Goal: Task Accomplishment & Management: Use online tool/utility

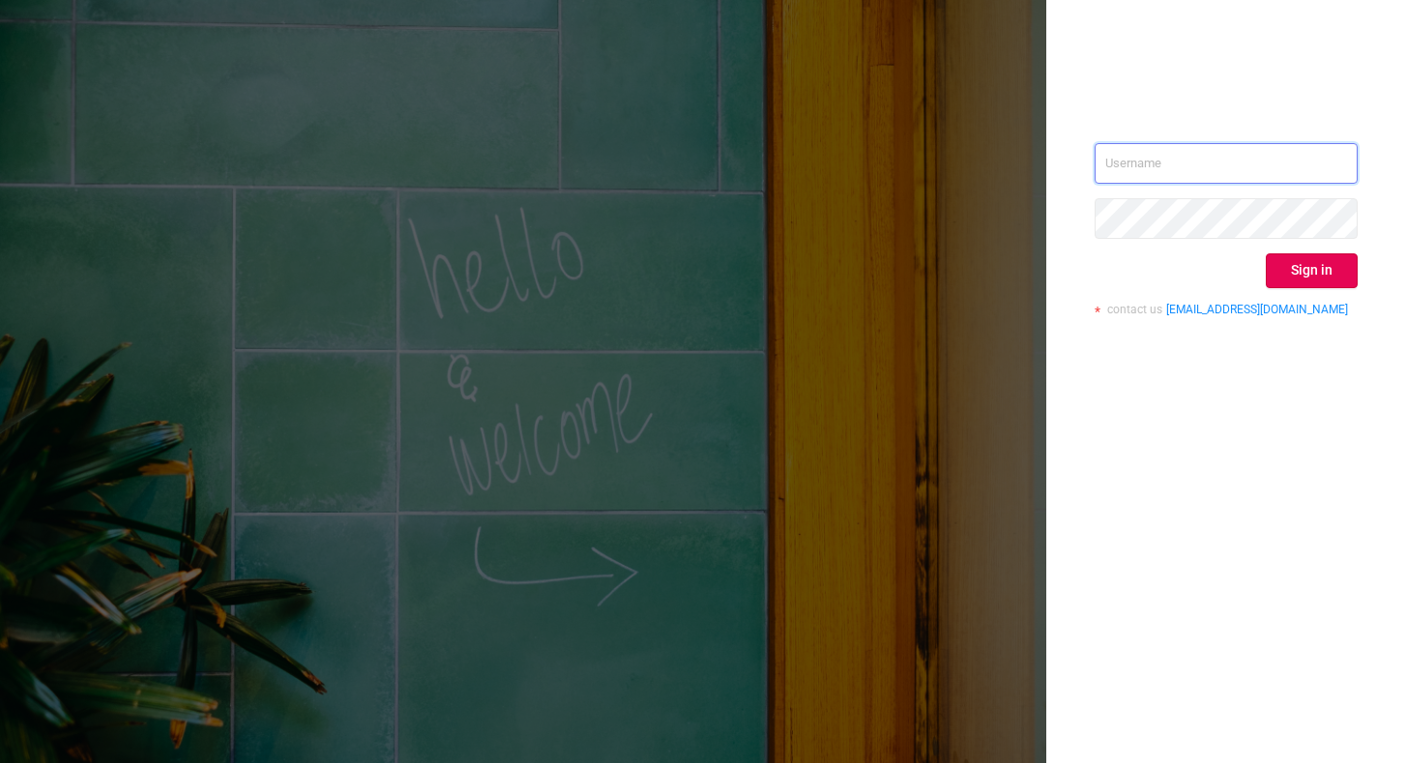
type input "[EMAIL_ADDRESS][DOMAIN_NAME]"
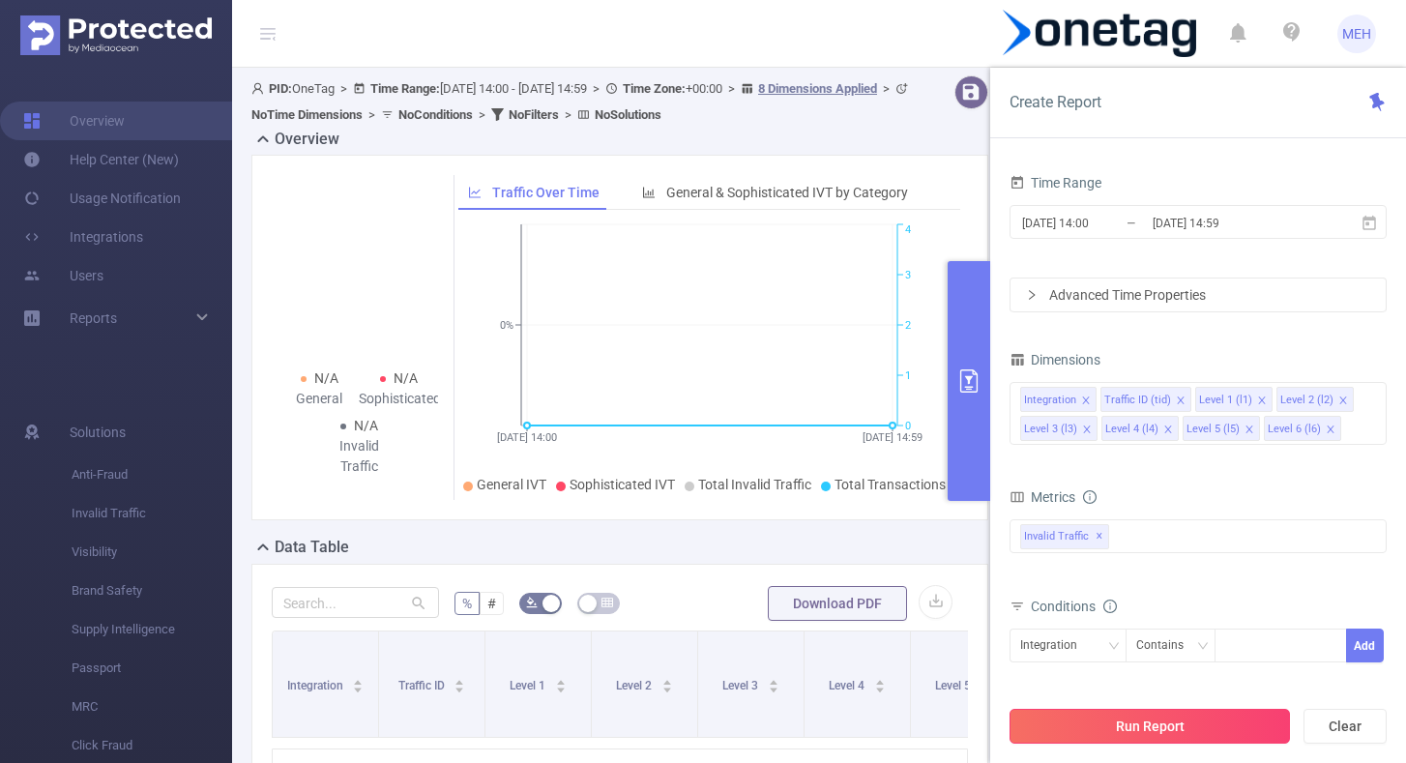
click at [1160, 714] on button "Run Report" at bounding box center [1150, 726] width 280 height 35
click at [1152, 223] on input "[DATE] 14:59" at bounding box center [1229, 223] width 157 height 26
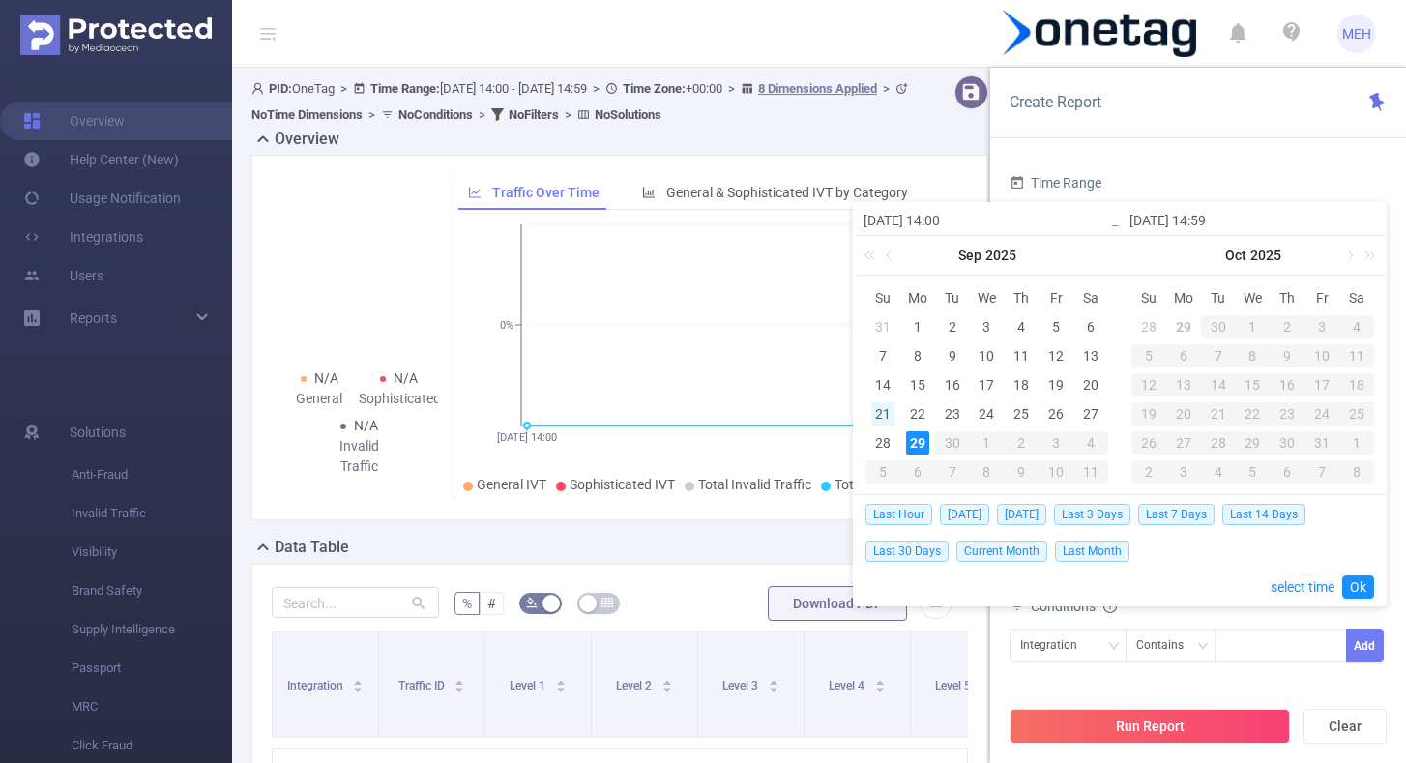
click at [882, 408] on div "21" at bounding box center [882, 413] width 23 height 23
click at [884, 442] on div "28" at bounding box center [882, 442] width 23 height 23
type input "[DATE] 14:00"
type input "[DATE] 14:59"
type input "[DATE] 14:00"
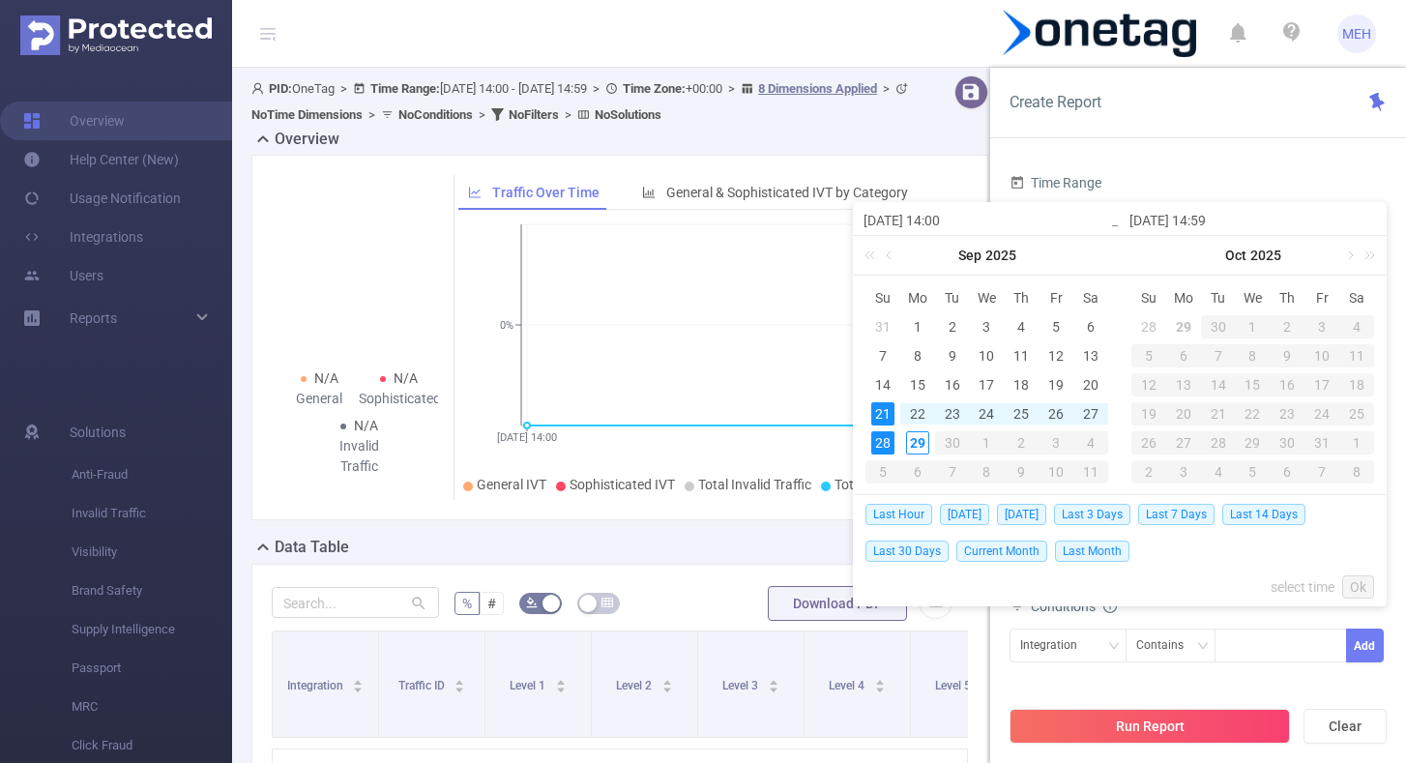
type input "[DATE] 14:59"
click at [1351, 595] on link "Ok" at bounding box center [1358, 586] width 32 height 23
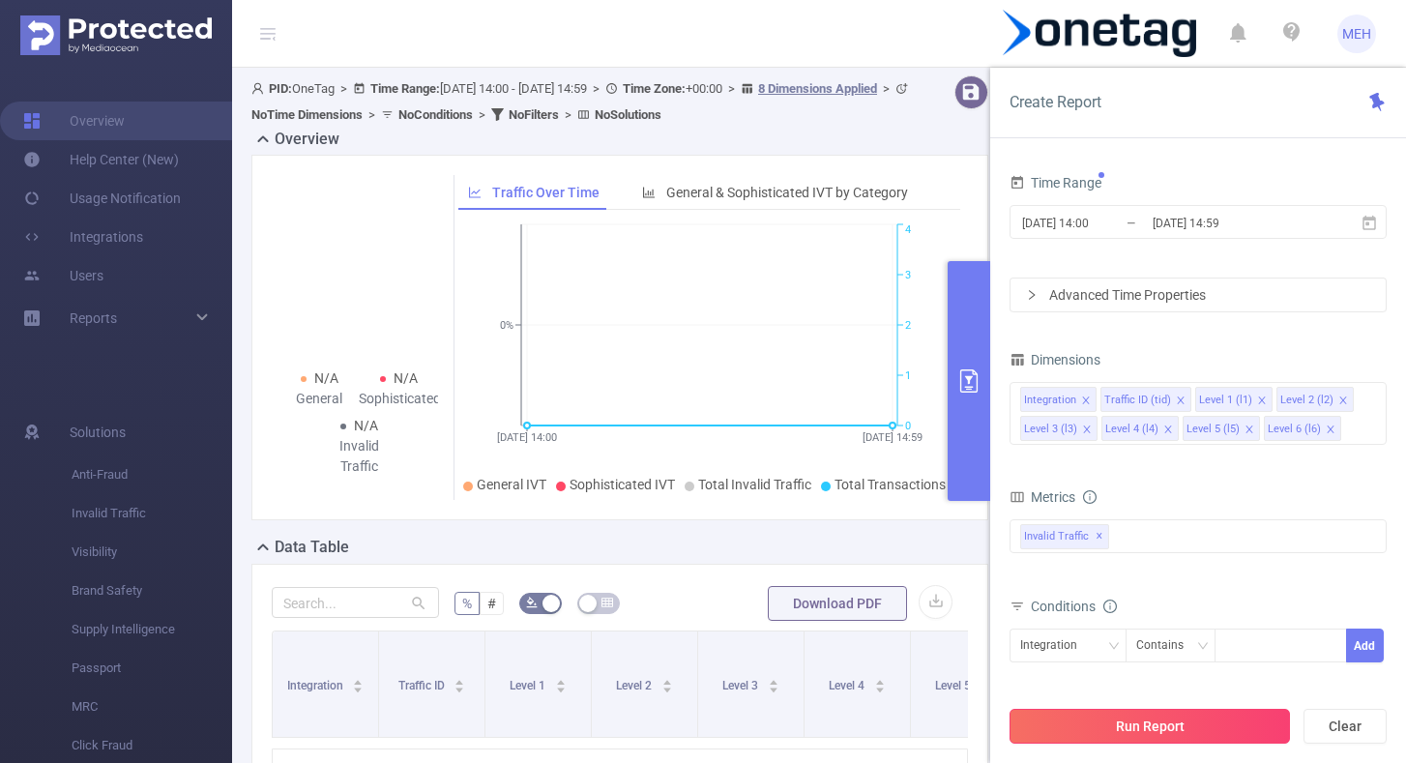
click at [1190, 737] on button "Run Report" at bounding box center [1150, 726] width 280 height 35
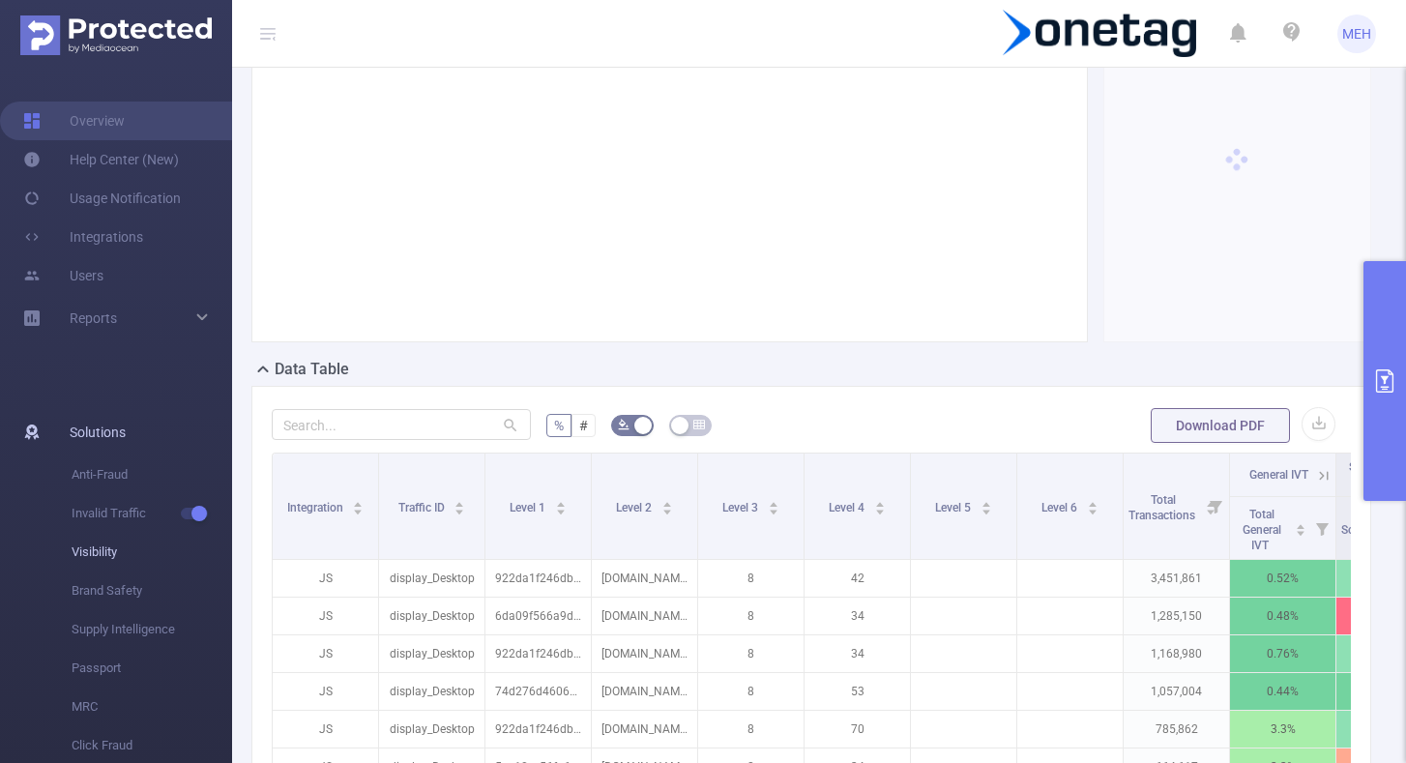
scroll to position [259, 0]
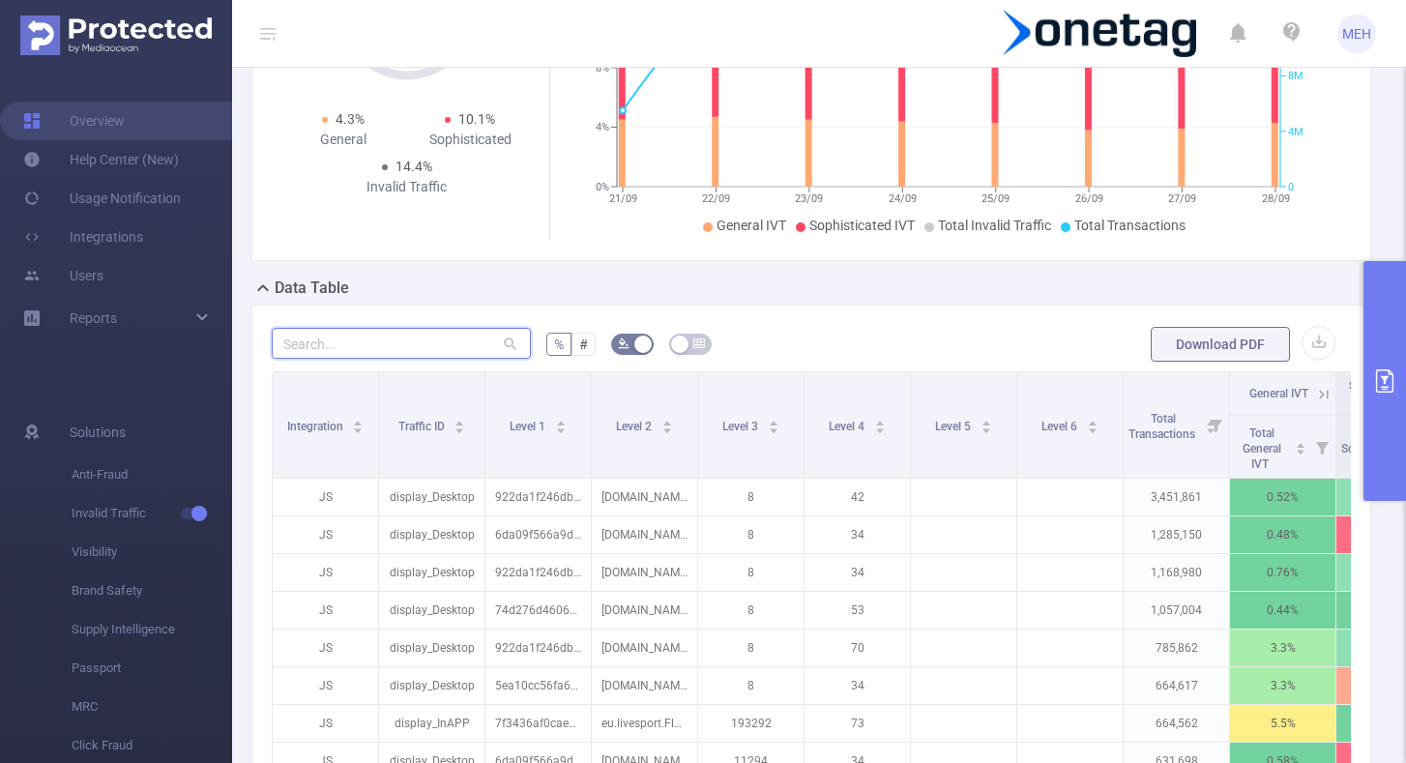
click at [469, 340] on input "text" at bounding box center [401, 343] width 259 height 31
paste input "8e4c756bde8b2d3"
type input "8e4c756bde8b2d3"
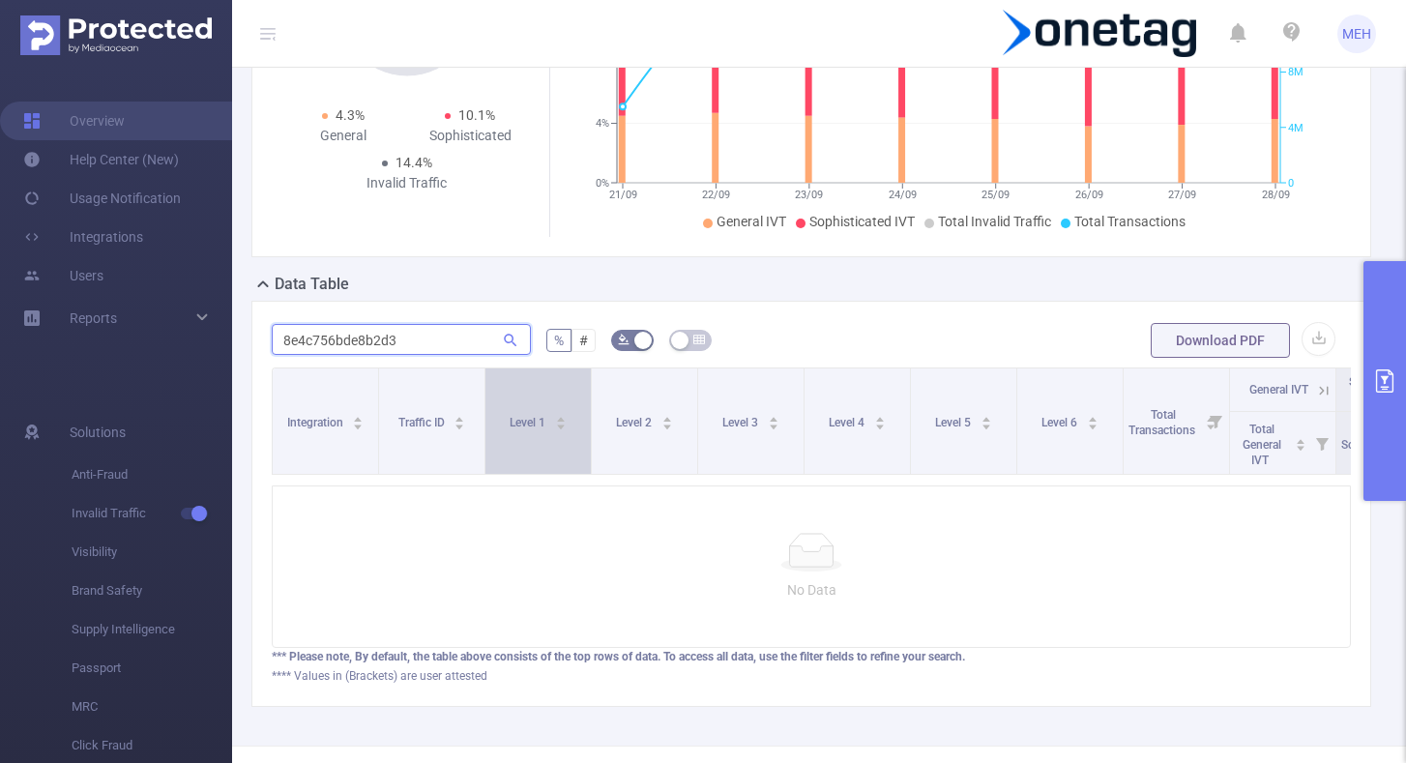
scroll to position [264, 0]
drag, startPoint x: 420, startPoint y: 346, endPoint x: 222, endPoint y: 344, distance: 197.3
click at [222, 344] on section "Overview Help Center (New) Usage Notification Integrations Users Reports Soluti…" at bounding box center [703, 381] width 1406 height 763
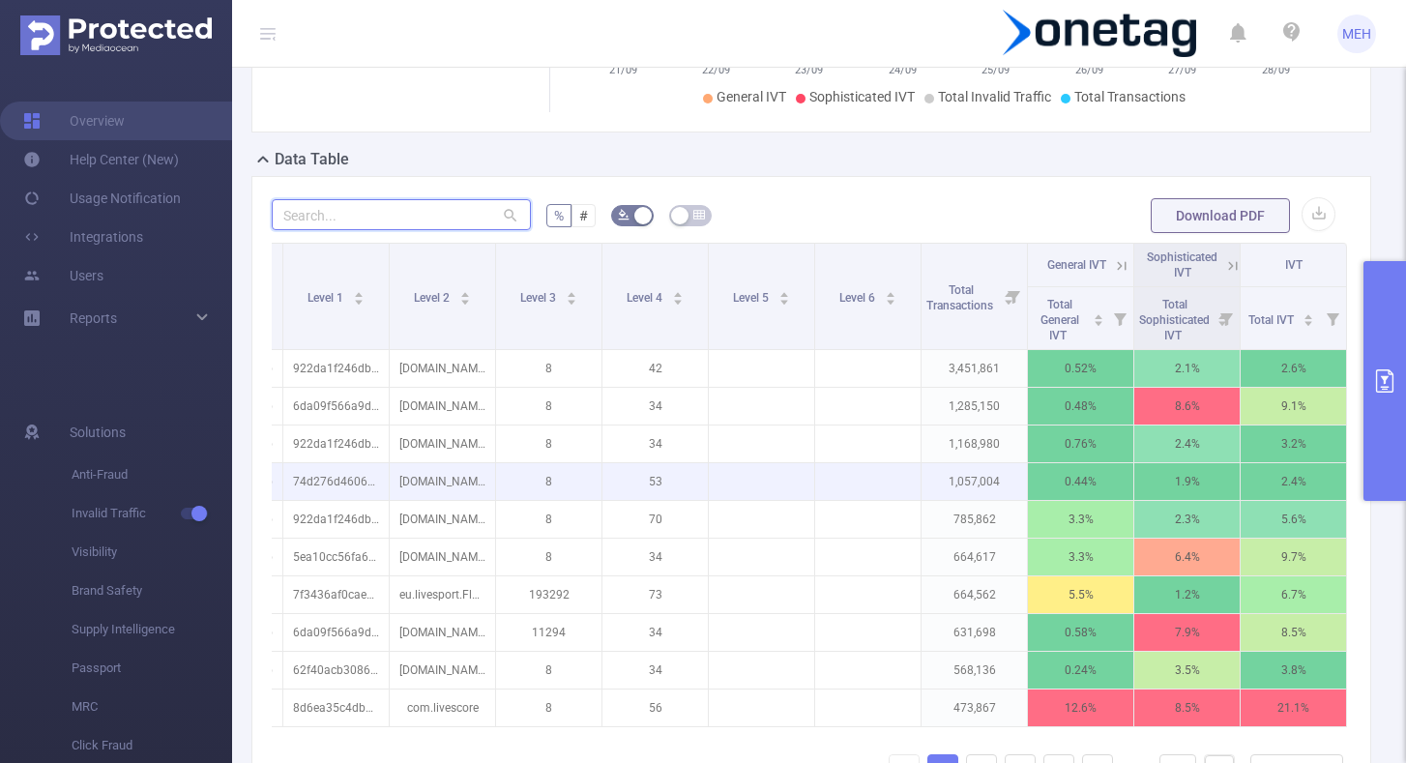
scroll to position [398, 0]
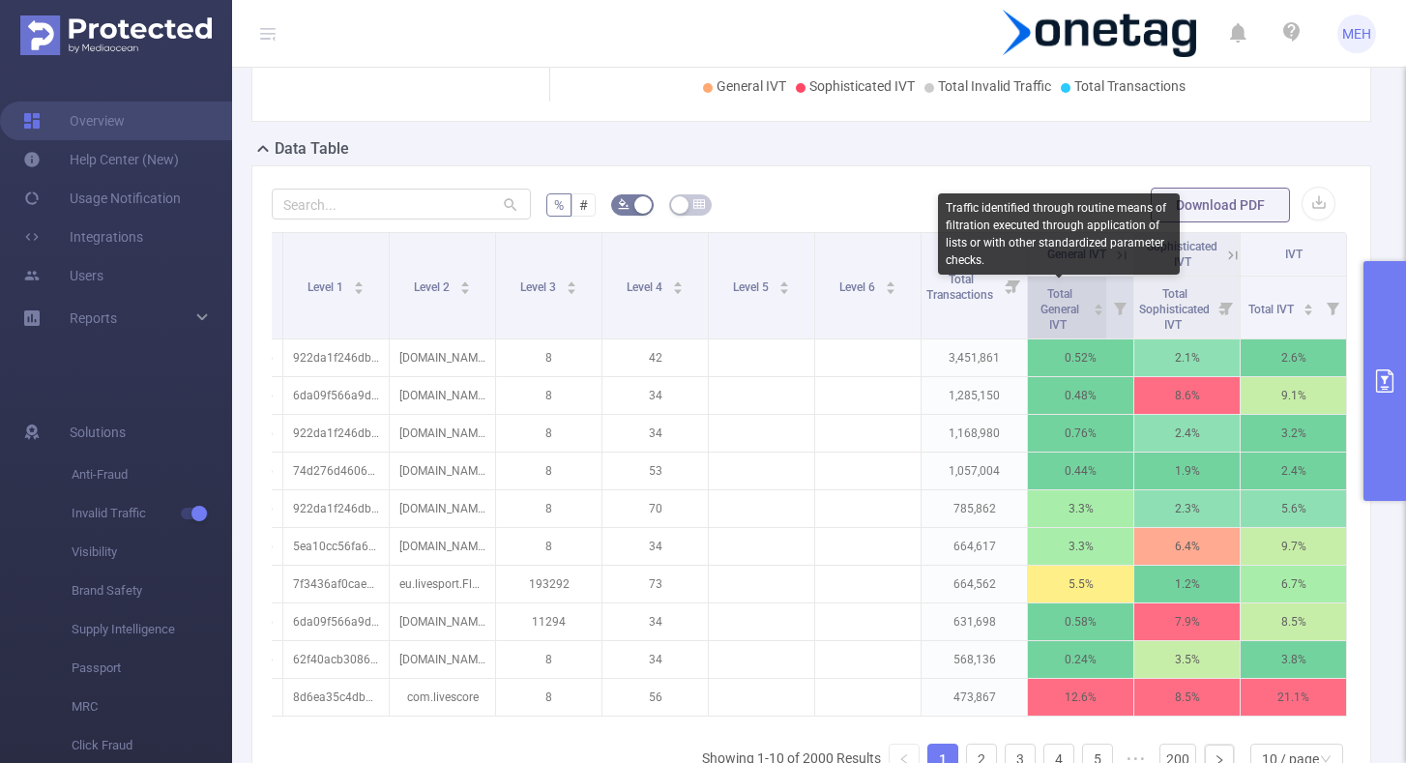
click at [1046, 301] on span "Total General IVT" at bounding box center [1059, 307] width 53 height 50
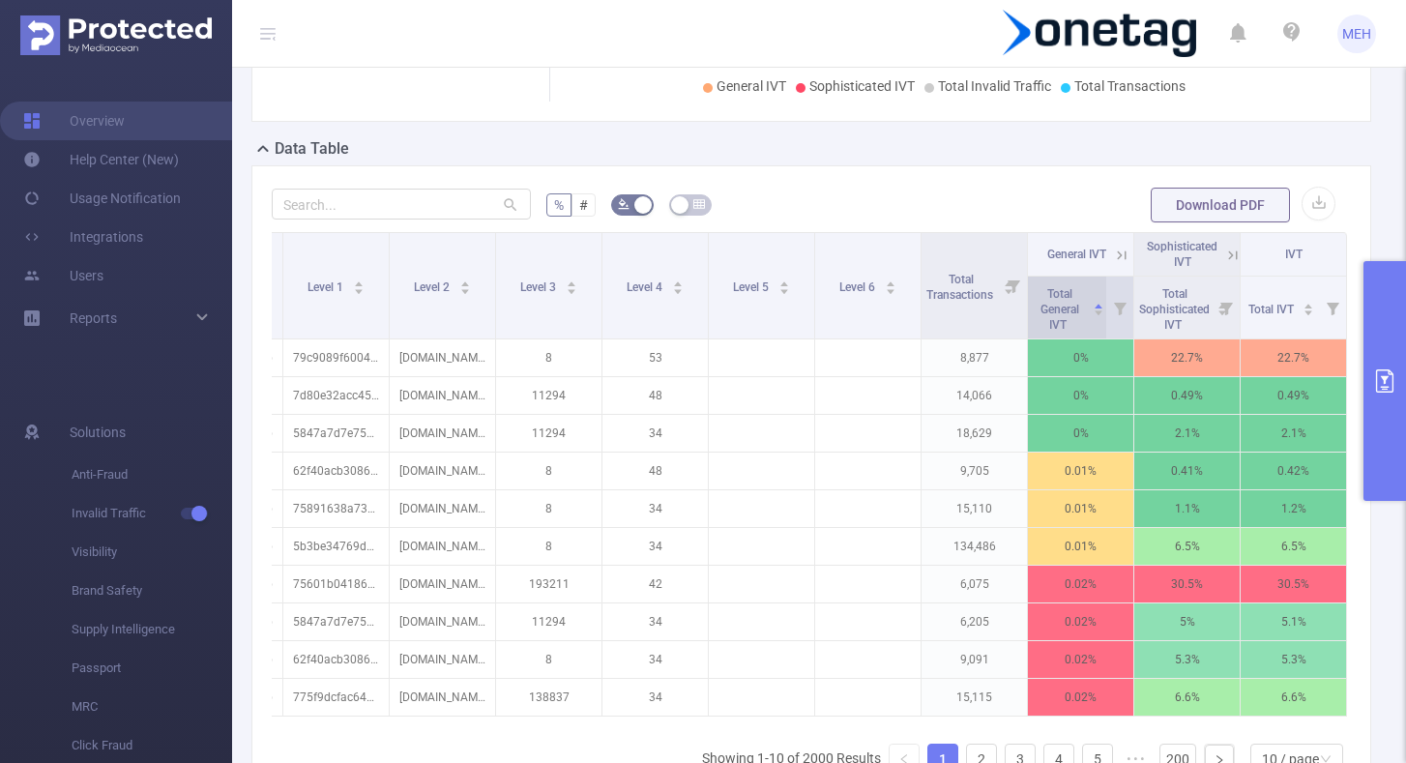
click at [1049, 301] on span "Total General IVT" at bounding box center [1059, 307] width 53 height 50
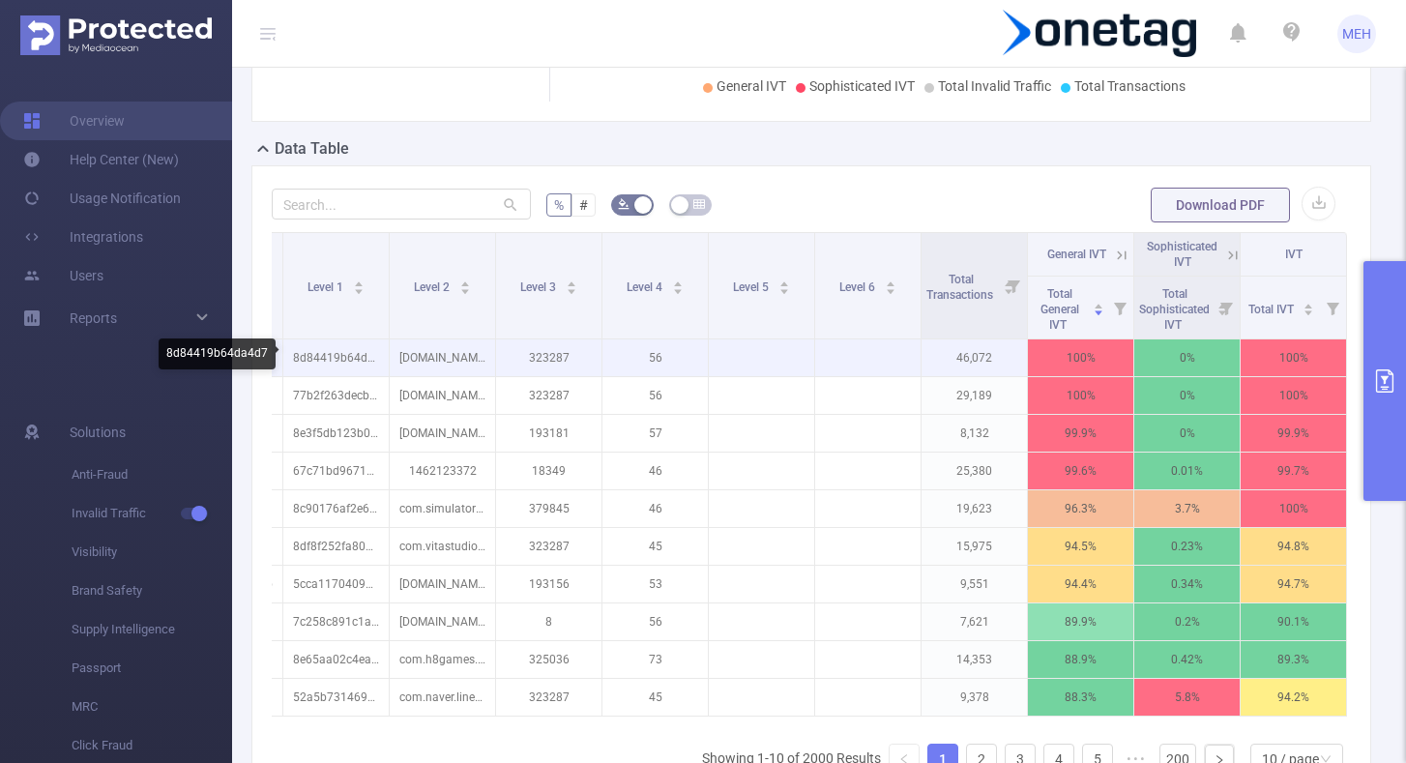
click at [330, 362] on p "8d84419b64da4d7" at bounding box center [335, 357] width 105 height 37
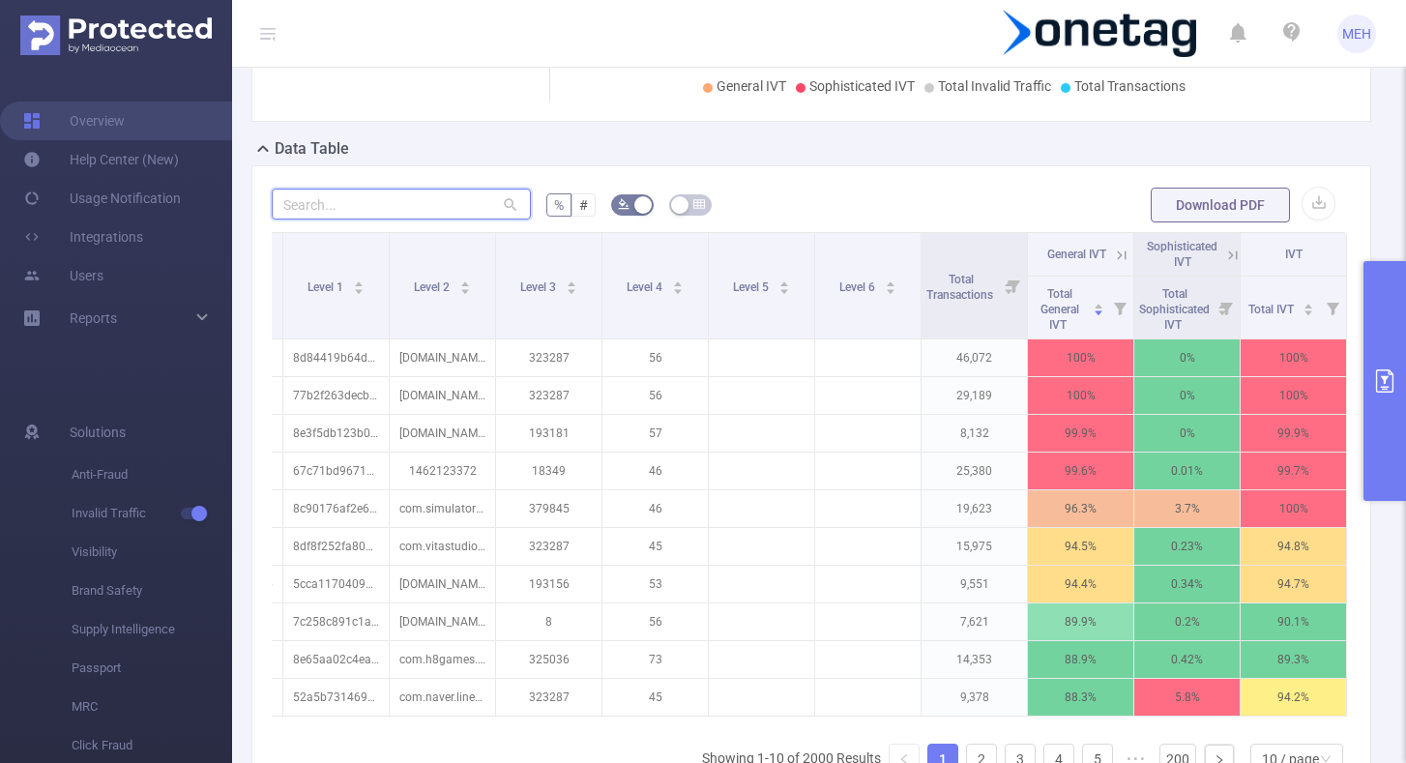
click at [425, 201] on input "text" at bounding box center [401, 204] width 259 height 31
paste input "8e4c756bde8b2d3"
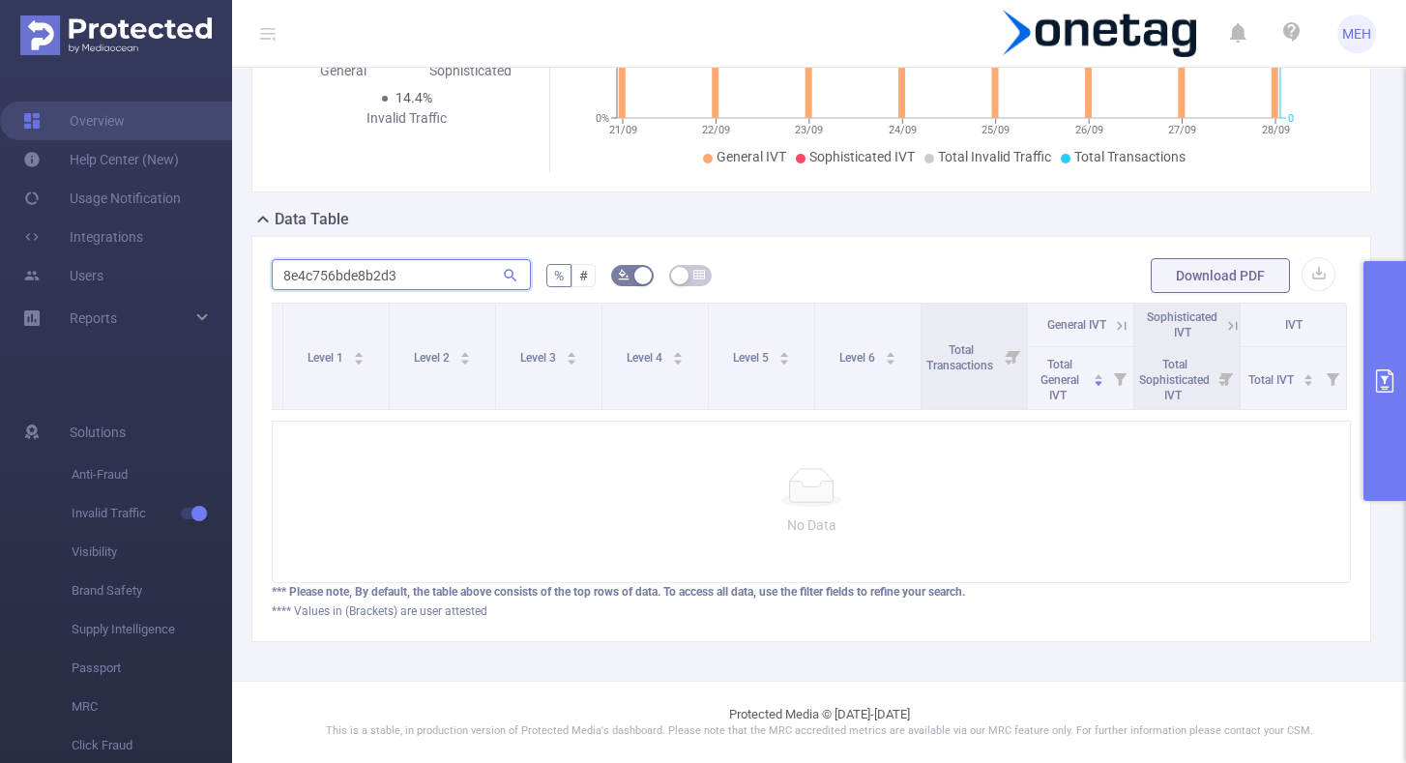
scroll to position [327, 0]
click at [290, 275] on input "8e4c756bde8b2d3" at bounding box center [401, 275] width 259 height 31
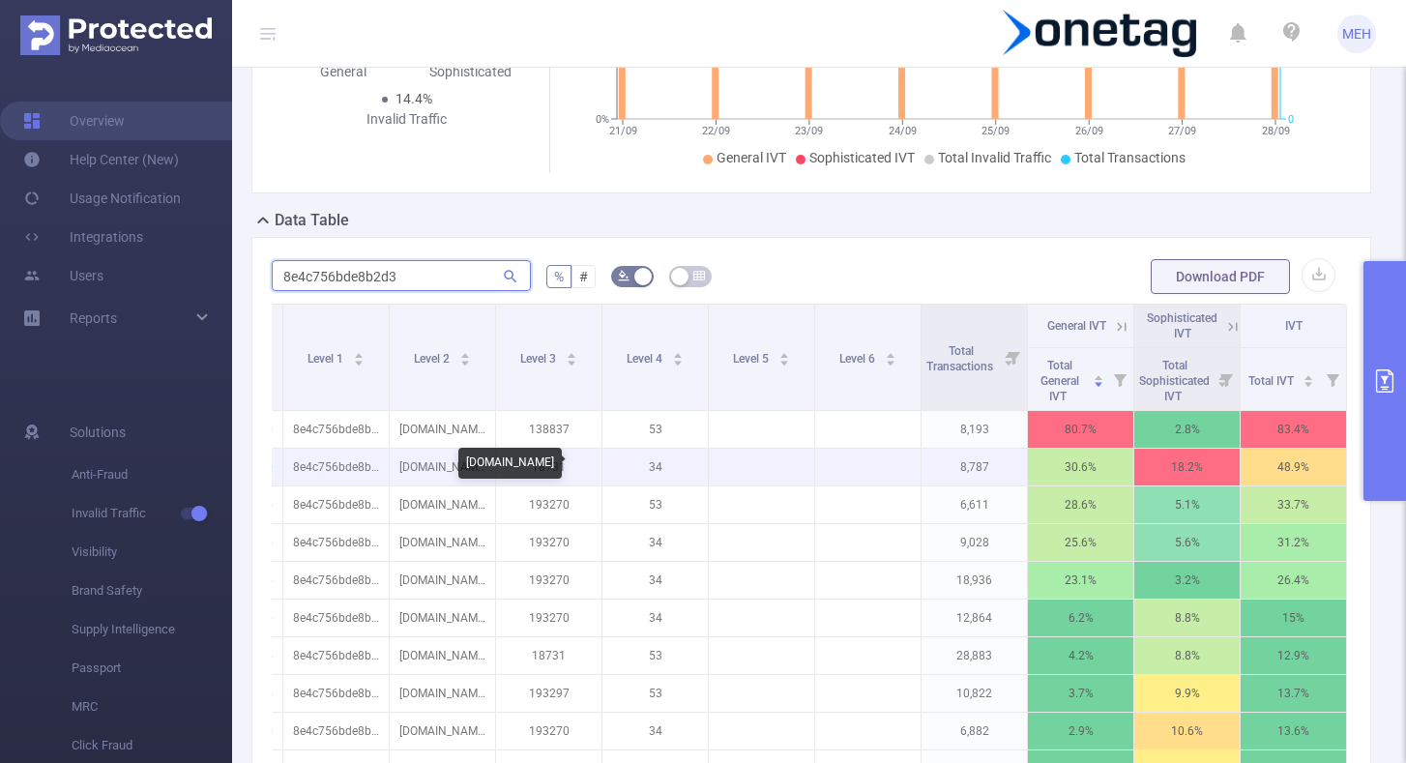
scroll to position [0, 202]
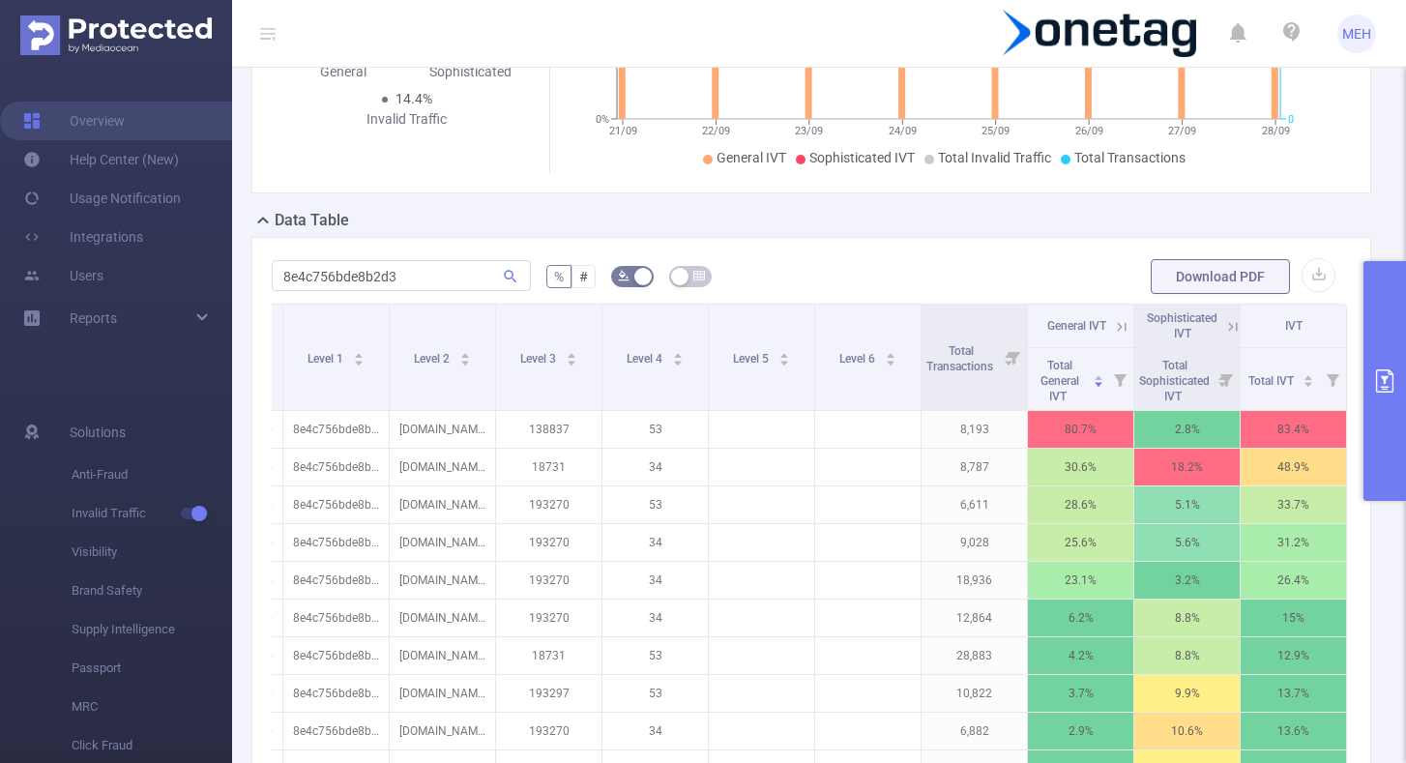
click at [1121, 327] on icon at bounding box center [1122, 326] width 9 height 9
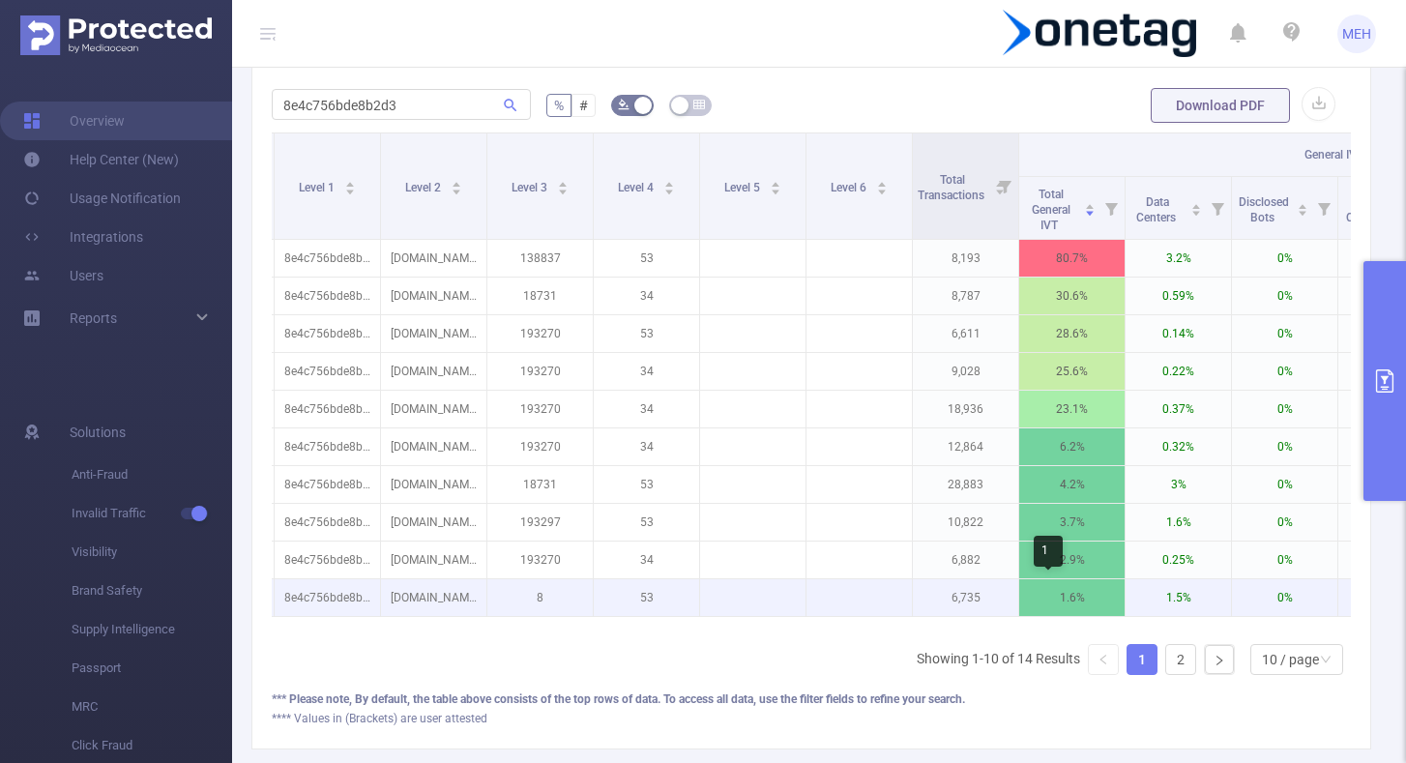
scroll to position [0, 203]
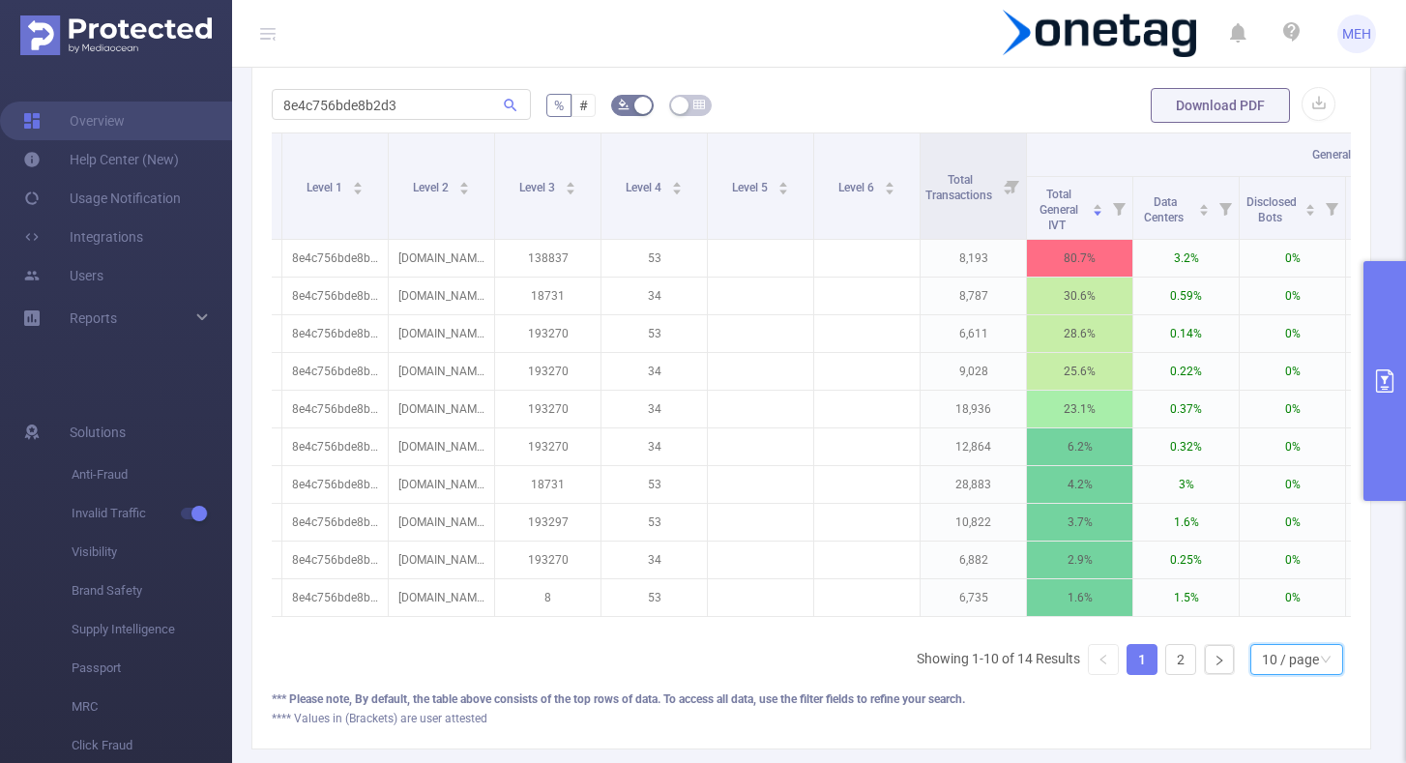
click at [1294, 671] on div "10 / page" at bounding box center [1290, 659] width 57 height 29
click at [1306, 621] on li "50 / page" at bounding box center [1295, 624] width 93 height 31
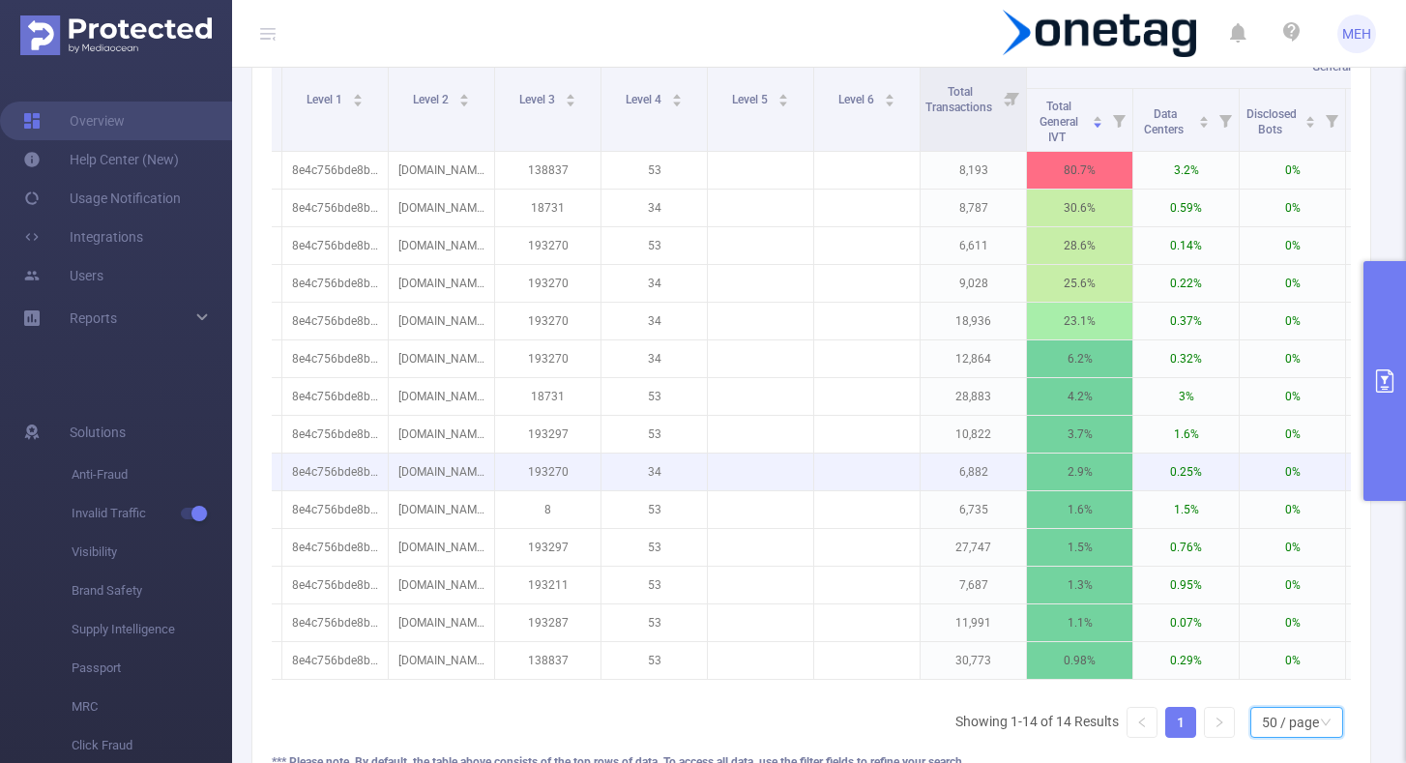
scroll to position [589, 0]
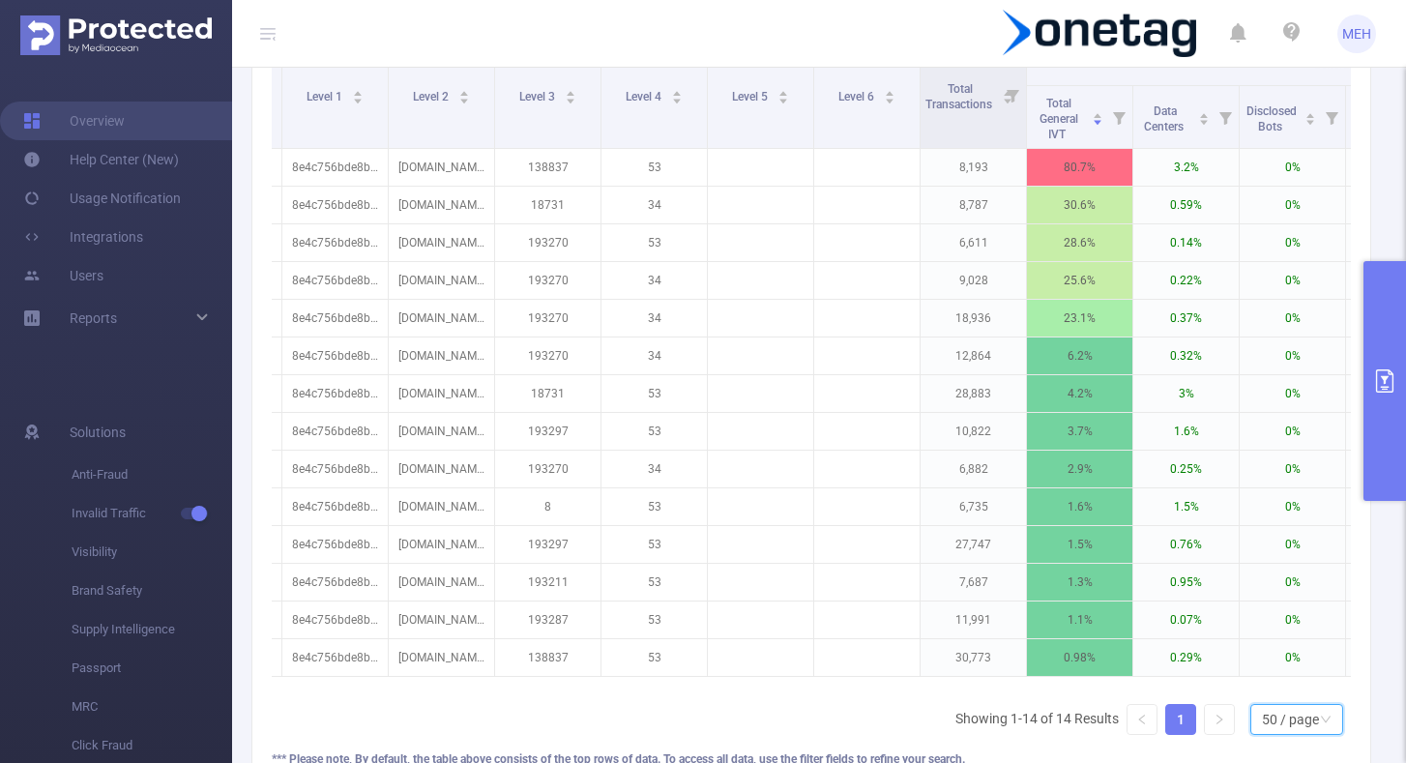
click at [1290, 728] on div "50 / page" at bounding box center [1290, 719] width 57 height 29
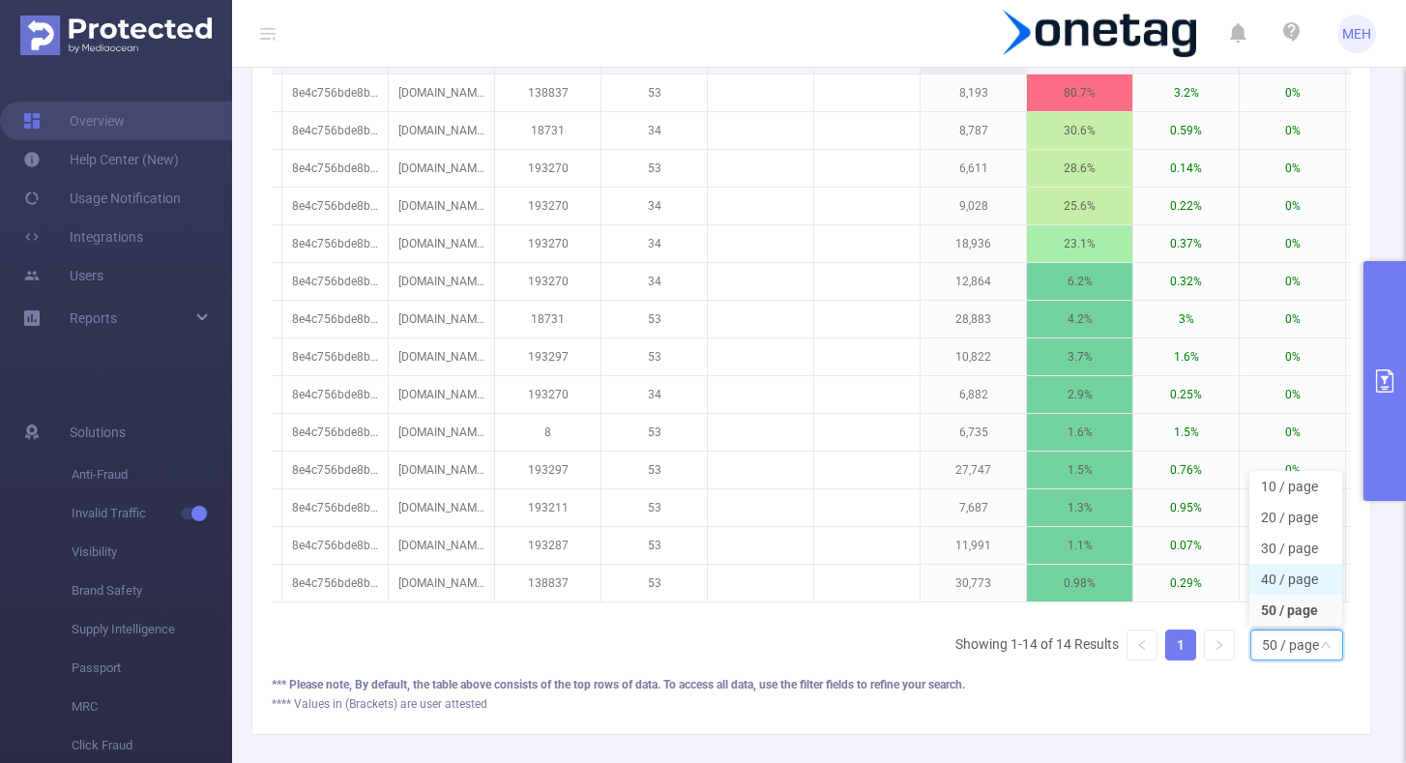
scroll to position [665, 0]
click at [1216, 639] on icon "icon: right" at bounding box center [1219, 643] width 6 height 10
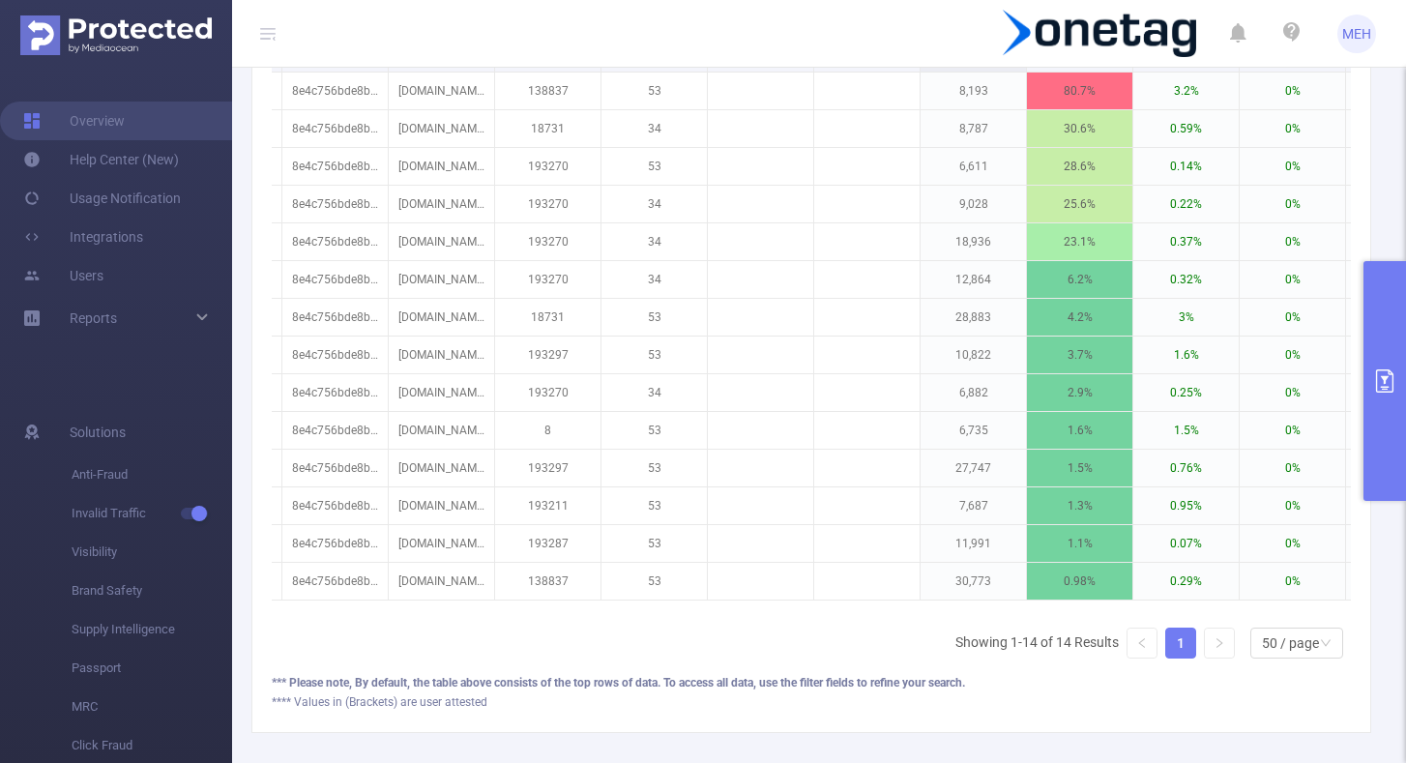
click at [809, 648] on div "Integration Traffic ID Level 1 Level 2 Level 3 Level 4 Level 5 Level 6 Total Tr…" at bounding box center [811, 319] width 1079 height 709
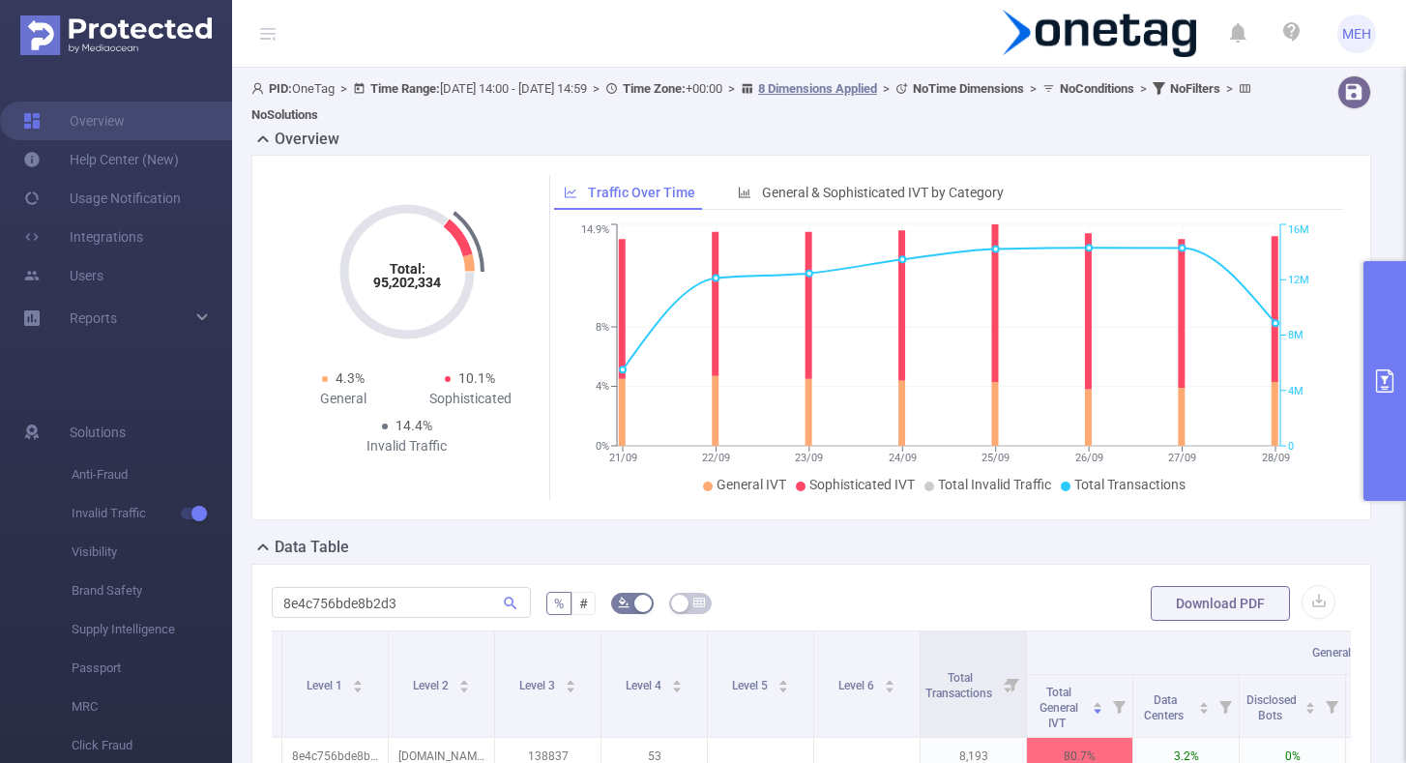
scroll to position [0, 0]
drag, startPoint x: 403, startPoint y: 596, endPoint x: 176, endPoint y: 582, distance: 227.6
click at [176, 582] on section "Overview Help Center (New) Usage Notification Integrations Users Reports Soluti…" at bounding box center [703, 381] width 1406 height 763
paste input "7f58fe90234d0e"
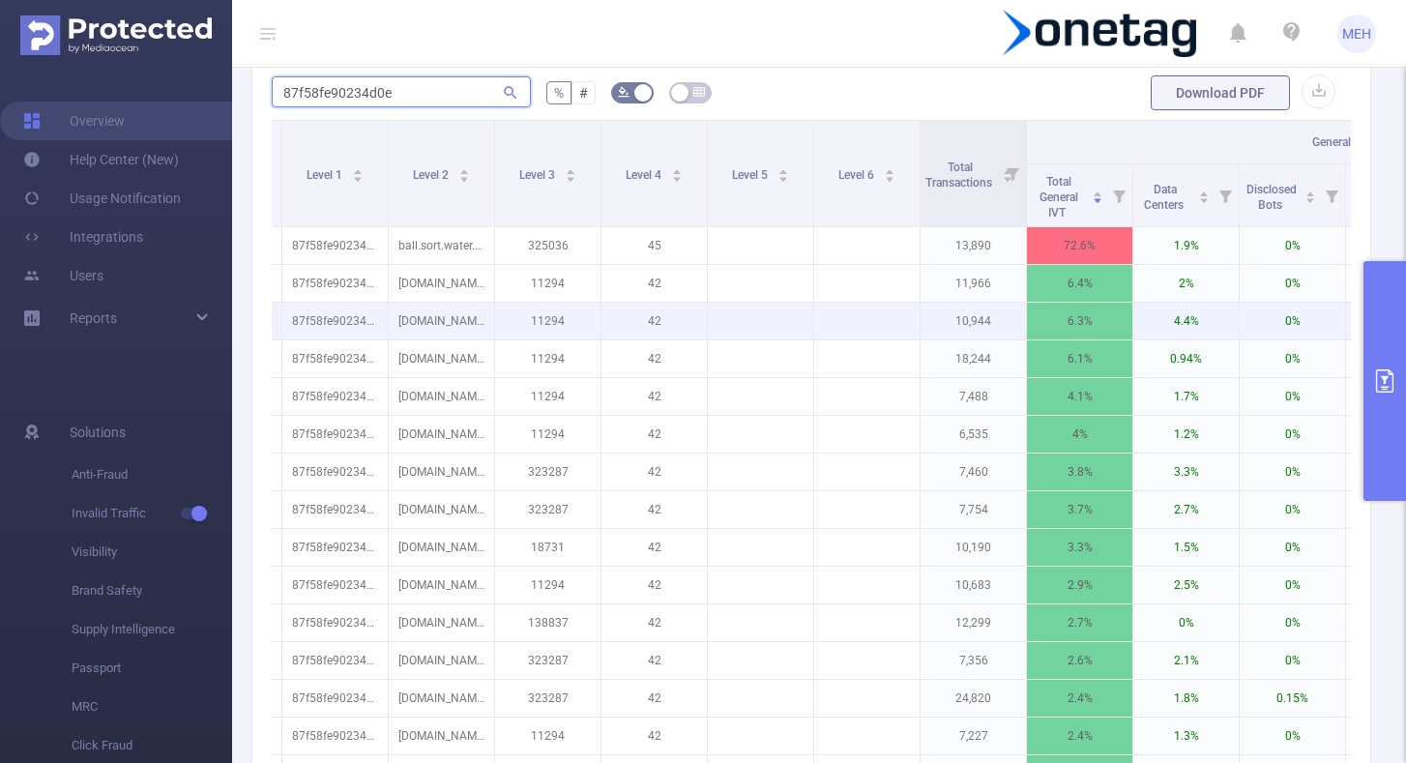
scroll to position [514, 0]
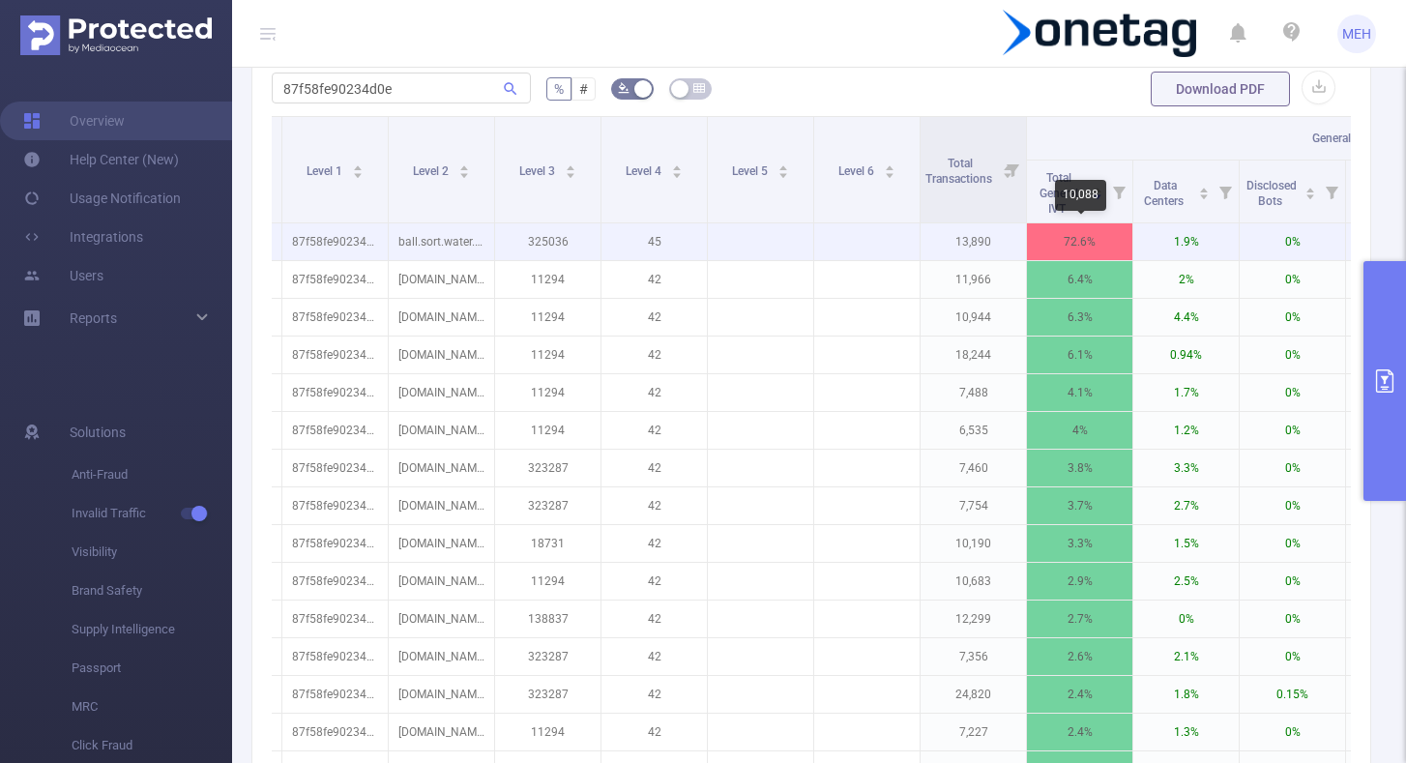
click at [1094, 242] on p "72.6%" at bounding box center [1079, 241] width 105 height 37
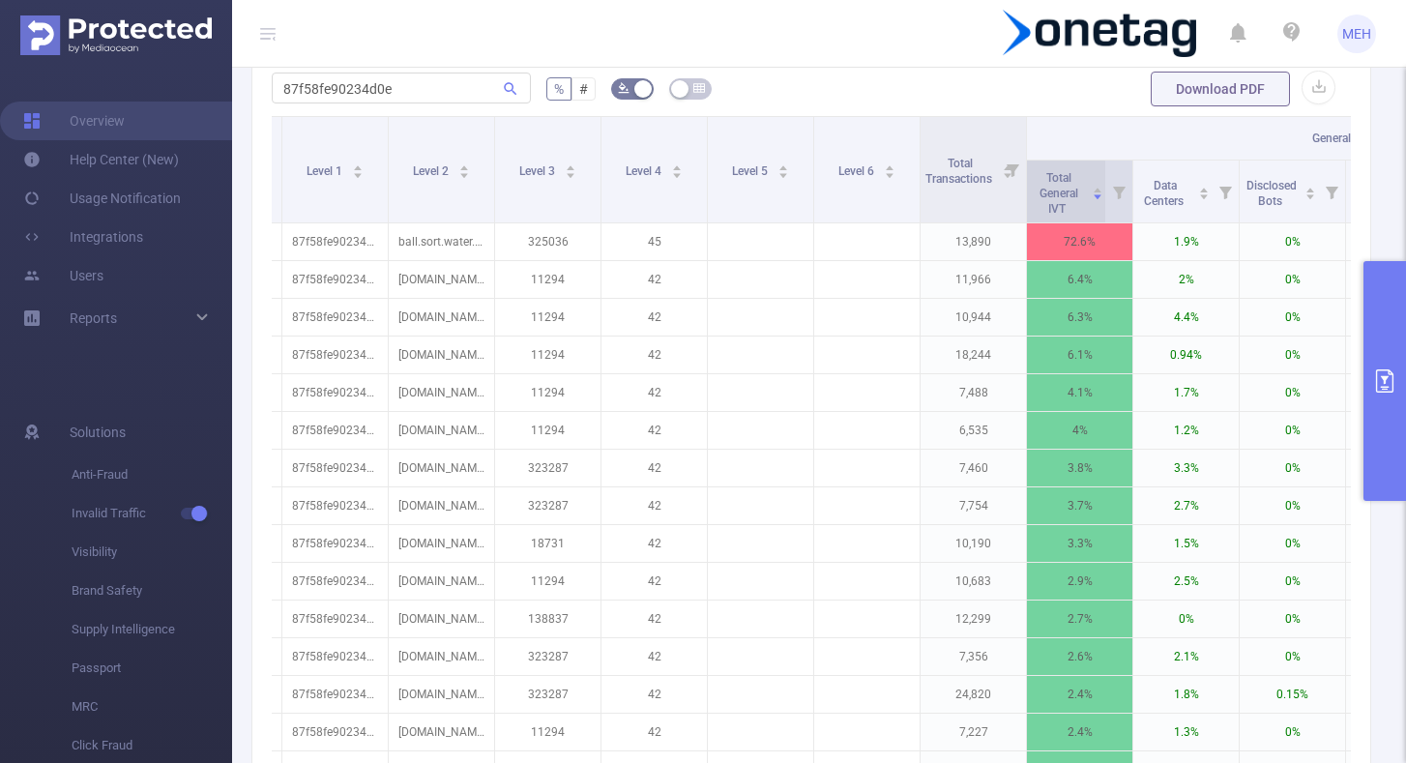
click at [1078, 180] on span "Total General IVT" at bounding box center [1058, 191] width 53 height 50
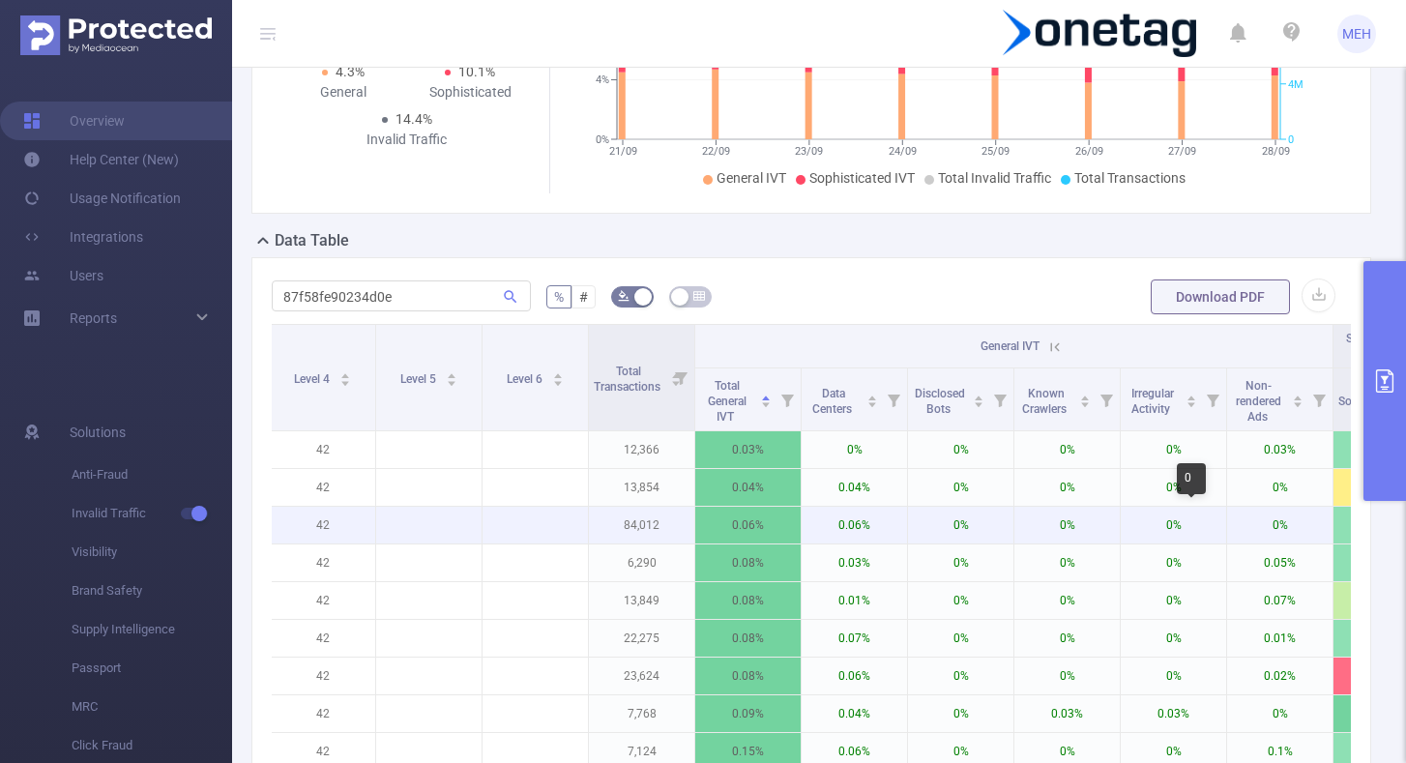
scroll to position [0, 525]
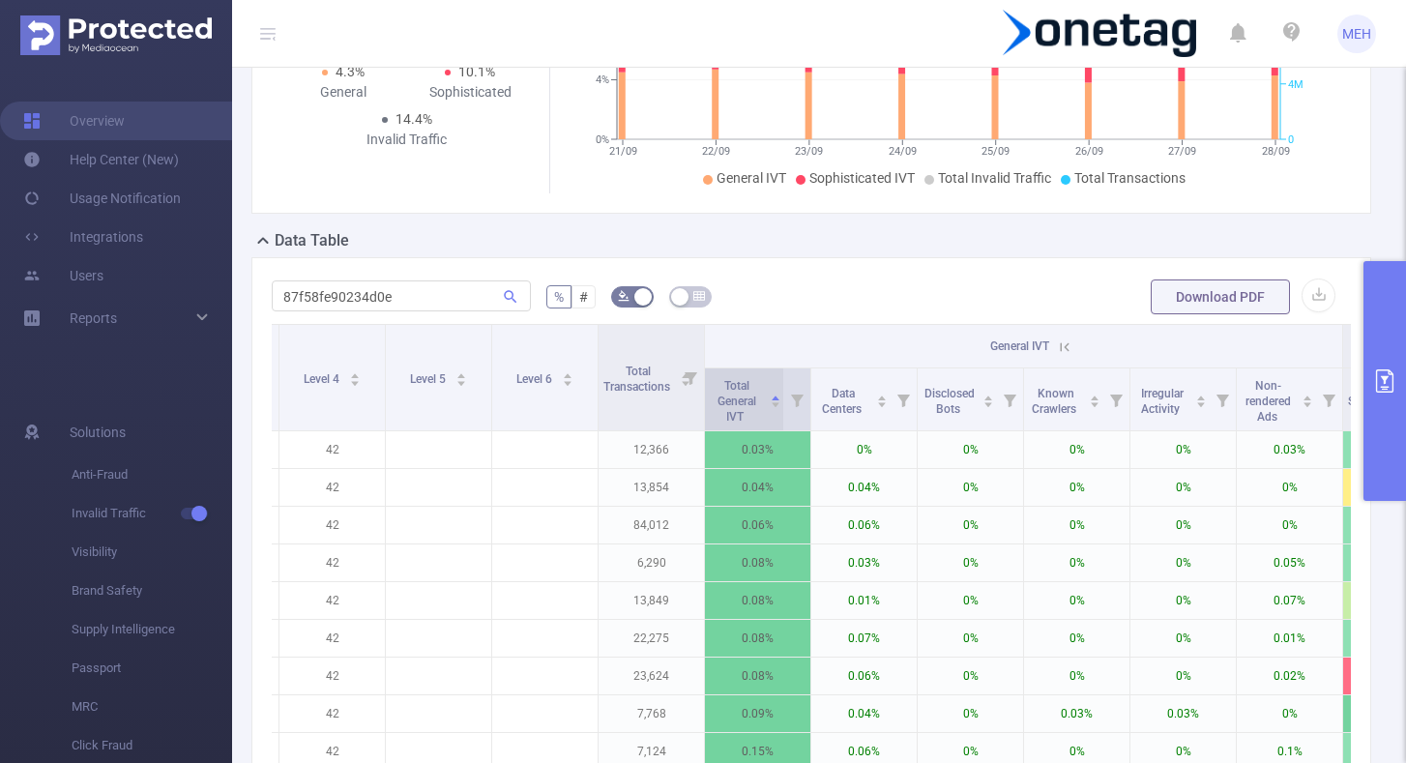
click at [736, 385] on span "Total General IVT" at bounding box center [737, 401] width 39 height 44
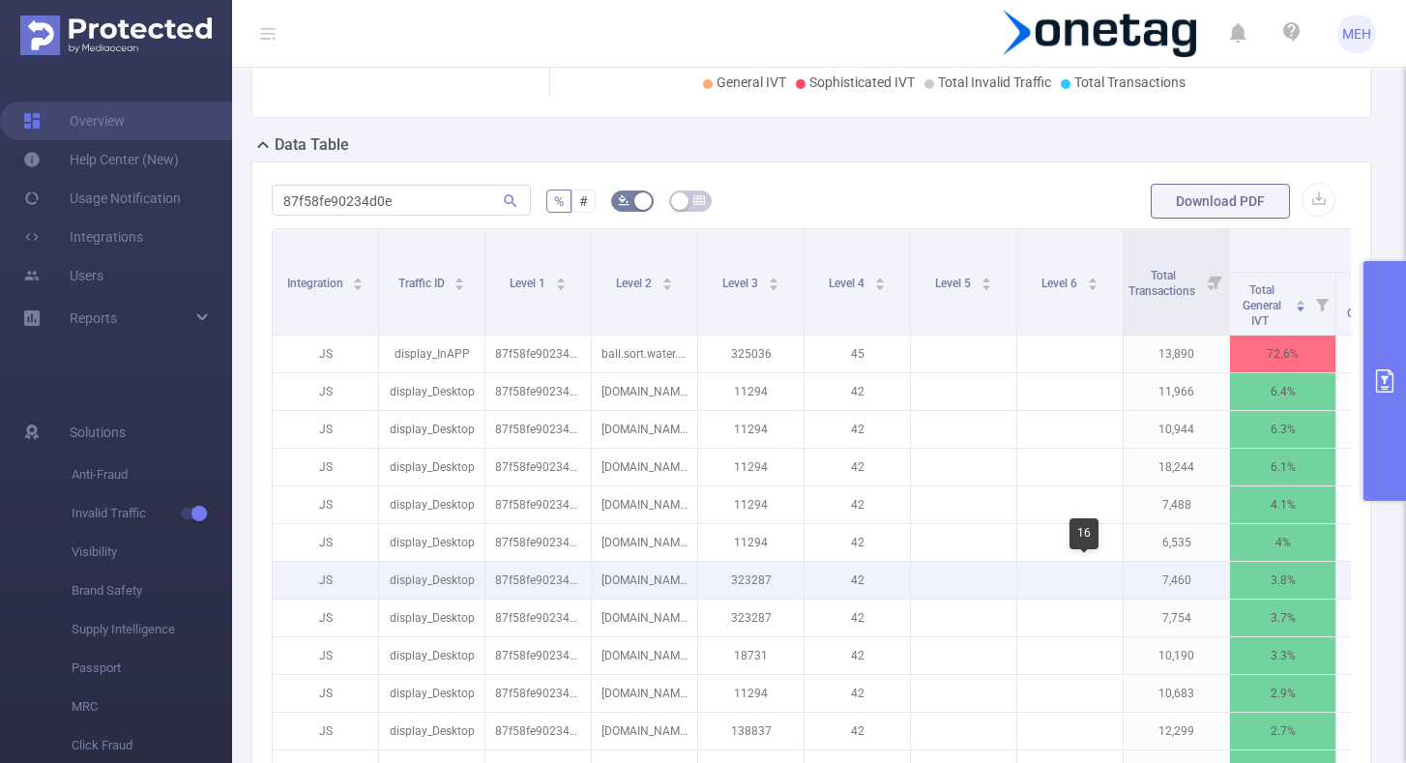
scroll to position [0, 0]
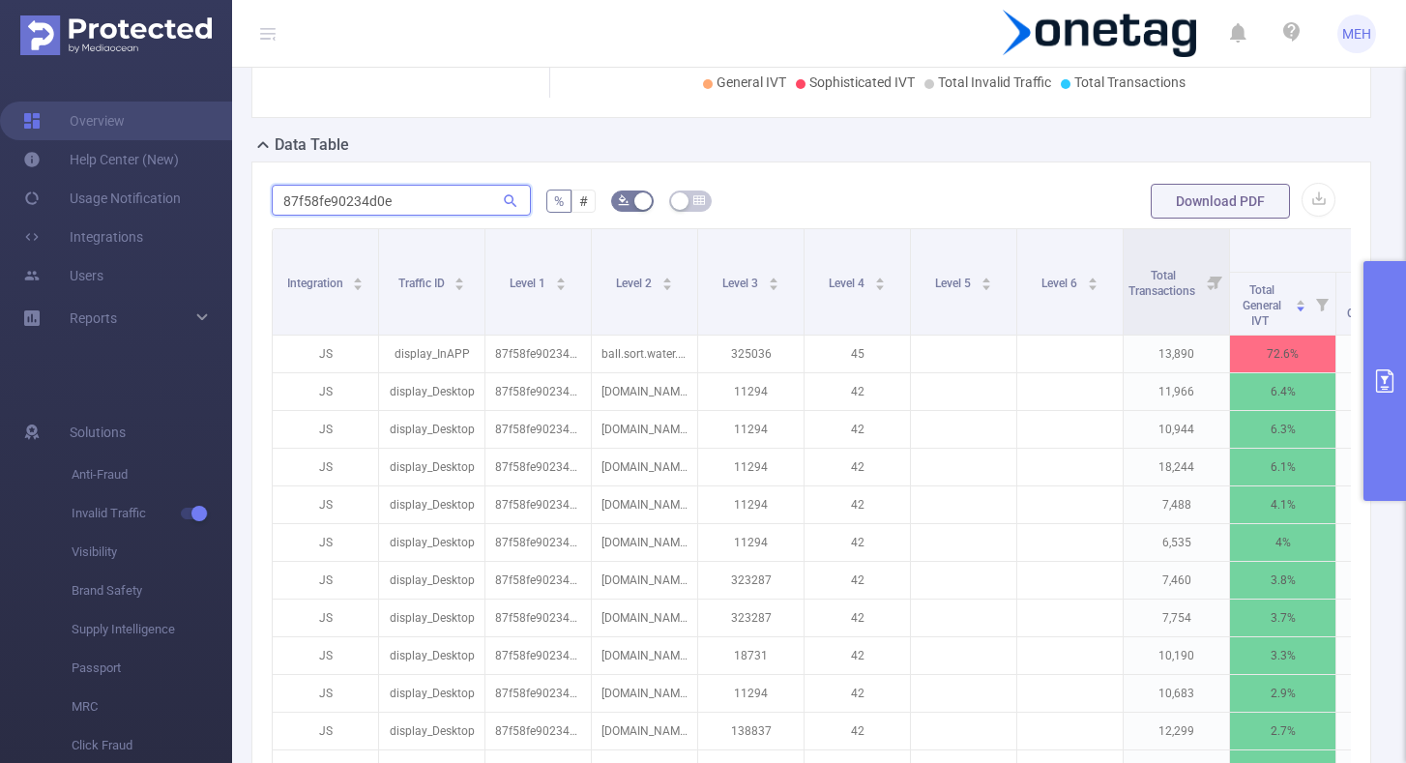
drag, startPoint x: 398, startPoint y: 193, endPoint x: 255, endPoint y: 192, distance: 143.1
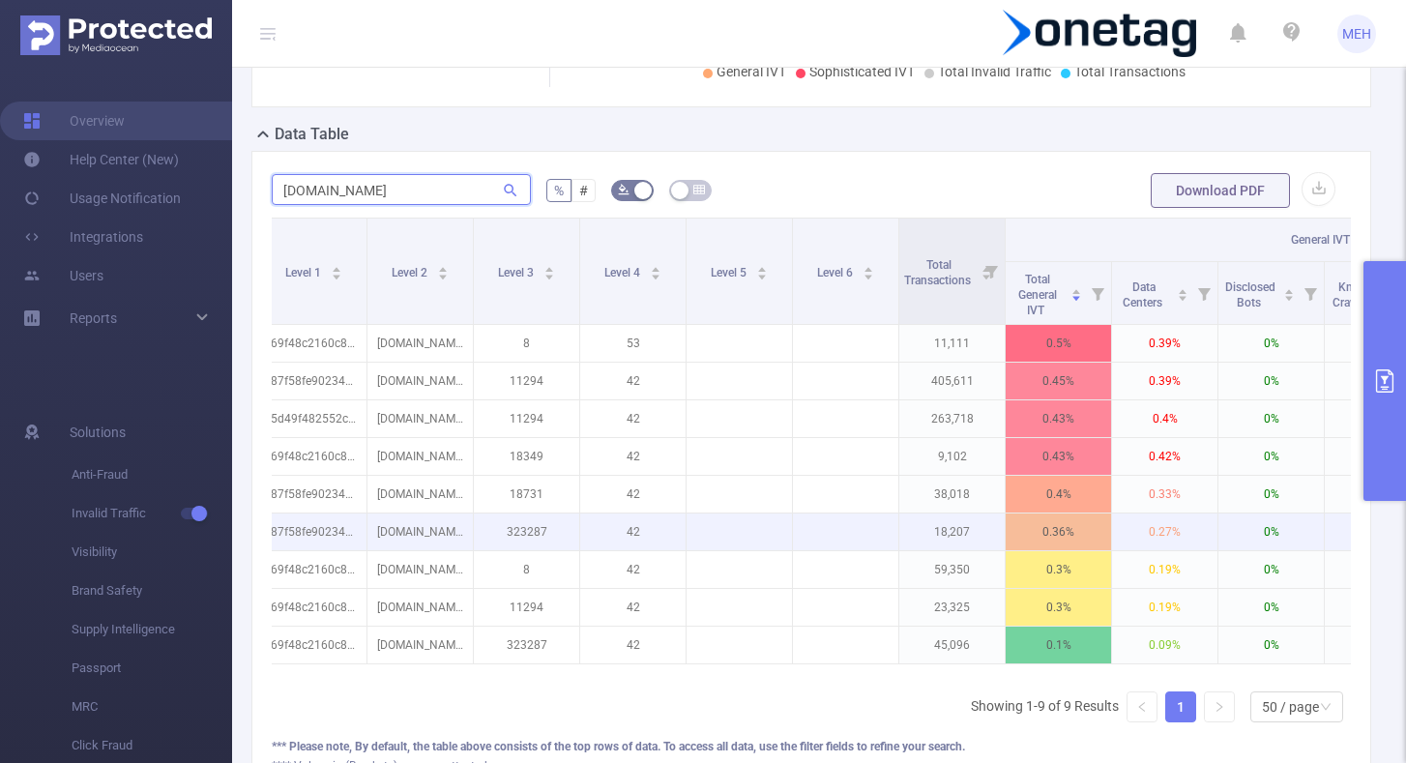
scroll to position [0, 225]
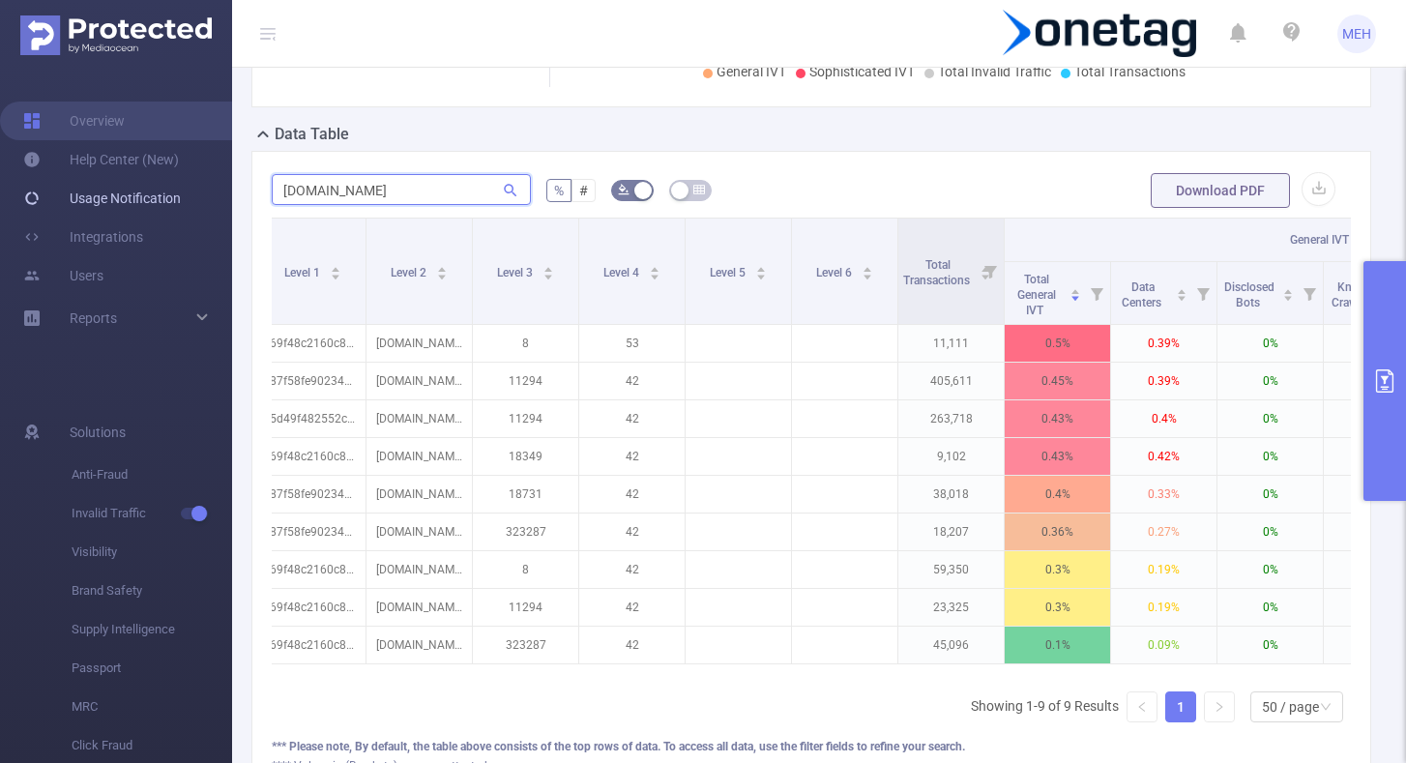
drag, startPoint x: 370, startPoint y: 192, endPoint x: 194, endPoint y: 192, distance: 176.0
click at [196, 192] on section "Overview Help Center (New) Usage Notification Integrations Users Reports Soluti…" at bounding box center [703, 381] width 1406 height 763
paste input "698d141faf72afe"
type input "698d141faf72afe"
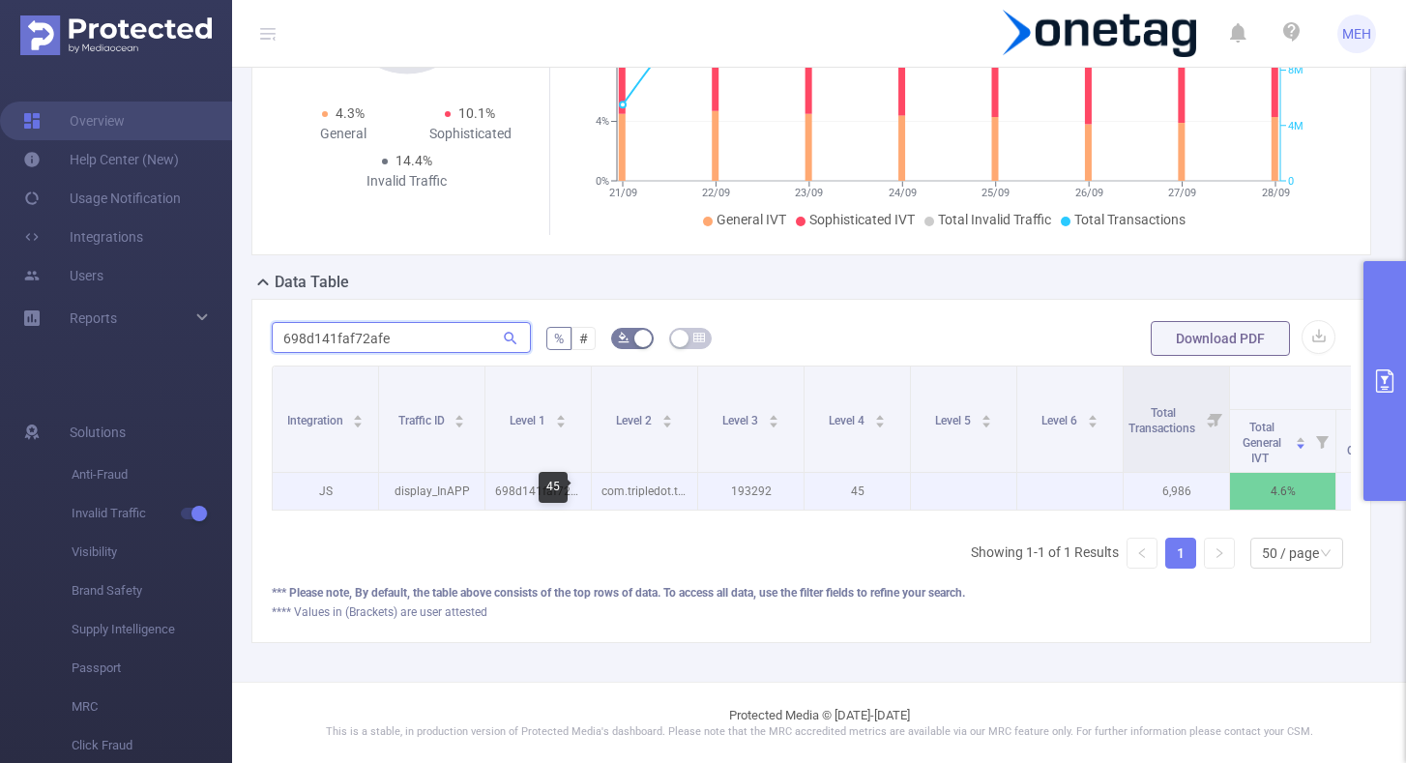
scroll to position [0, 0]
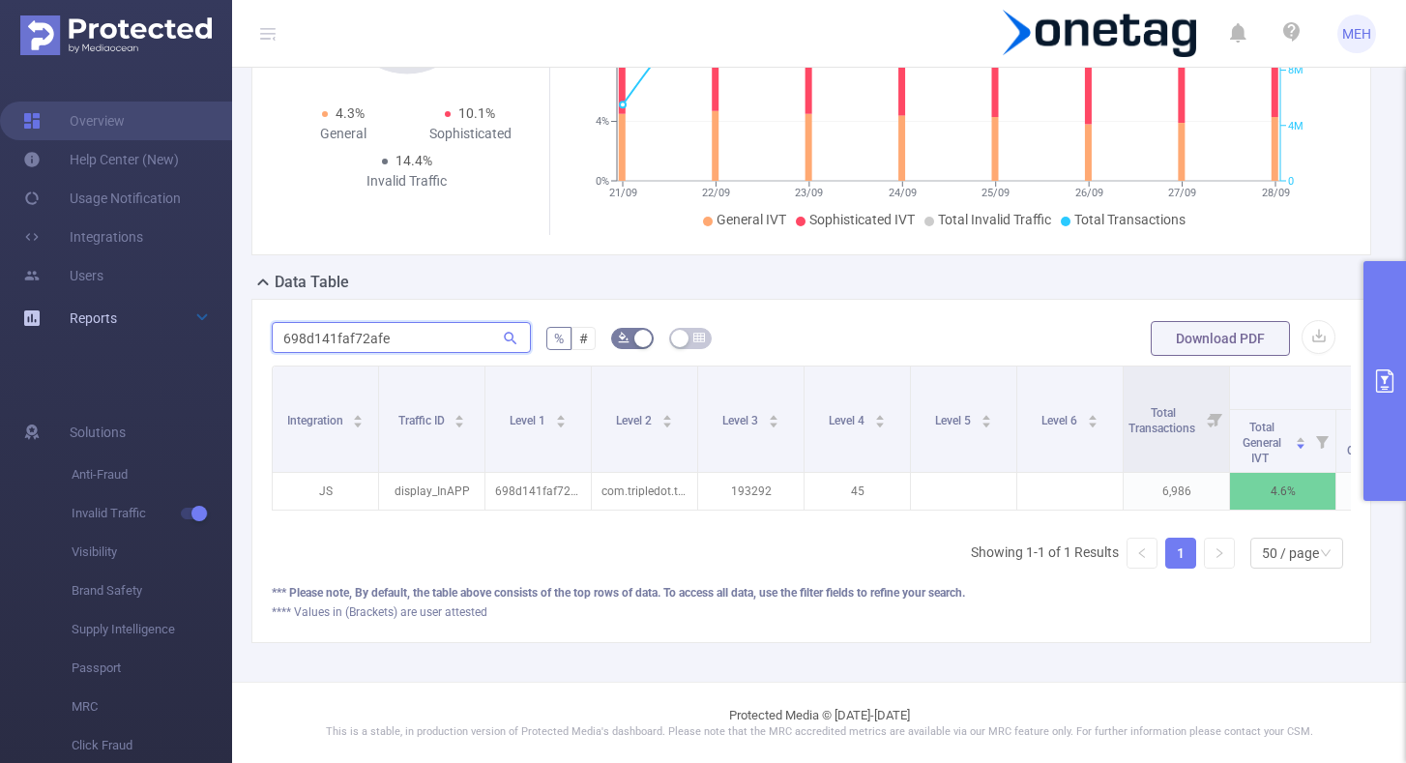
drag, startPoint x: 414, startPoint y: 337, endPoint x: 198, endPoint y: 312, distance: 217.0
click at [198, 312] on section "Overview Help Center (New) Usage Notification Integrations Users Reports Soluti…" at bounding box center [703, 381] width 1406 height 763
